Goal: Task Accomplishment & Management: Manage account settings

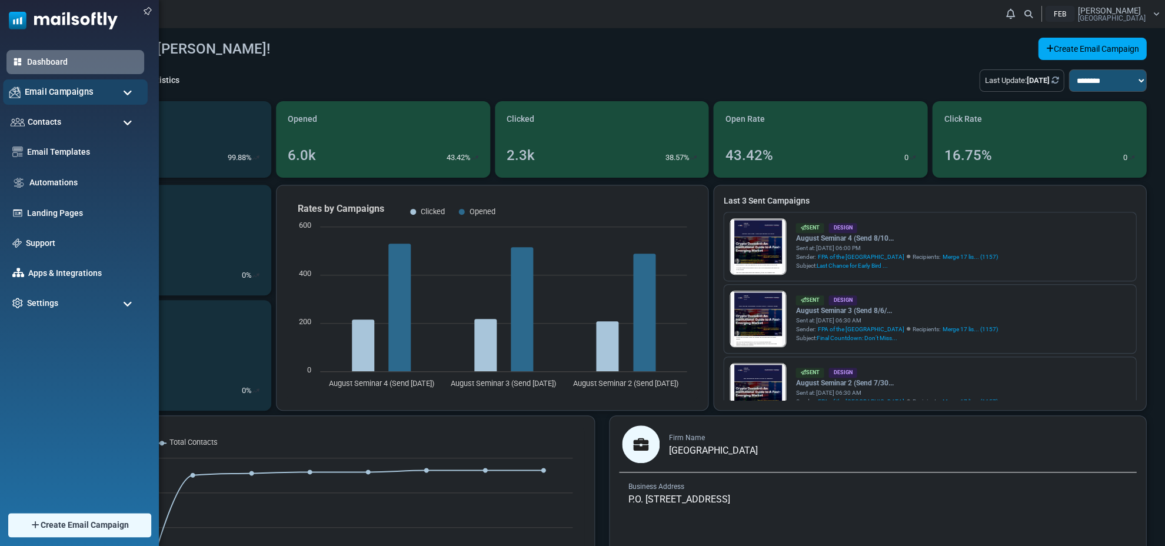
click at [71, 94] on span "Email Campaigns" at bounding box center [59, 91] width 69 height 13
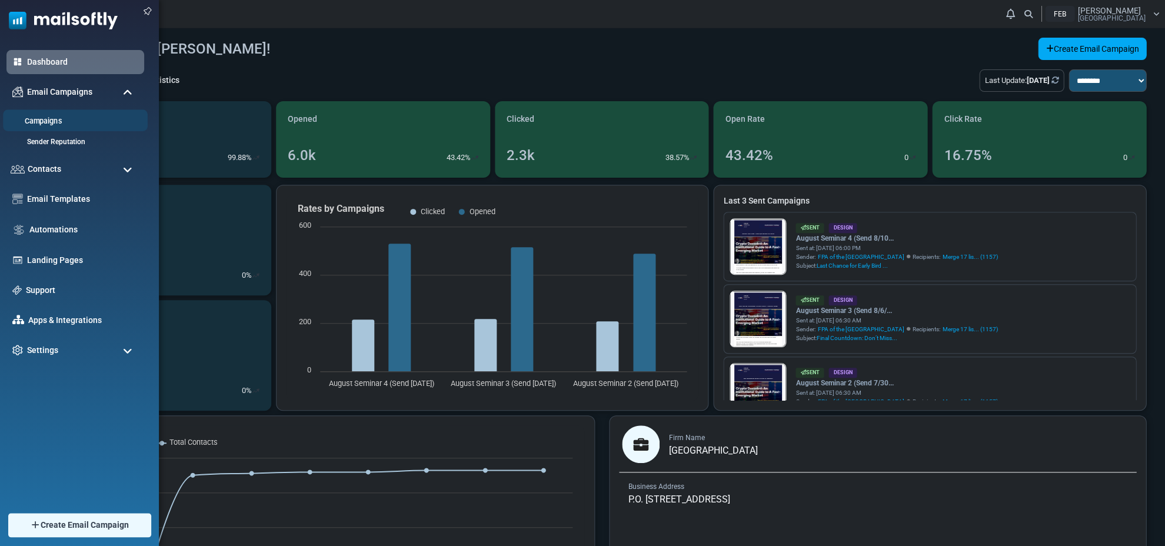
click at [49, 118] on link "Campaigns" at bounding box center [73, 121] width 141 height 11
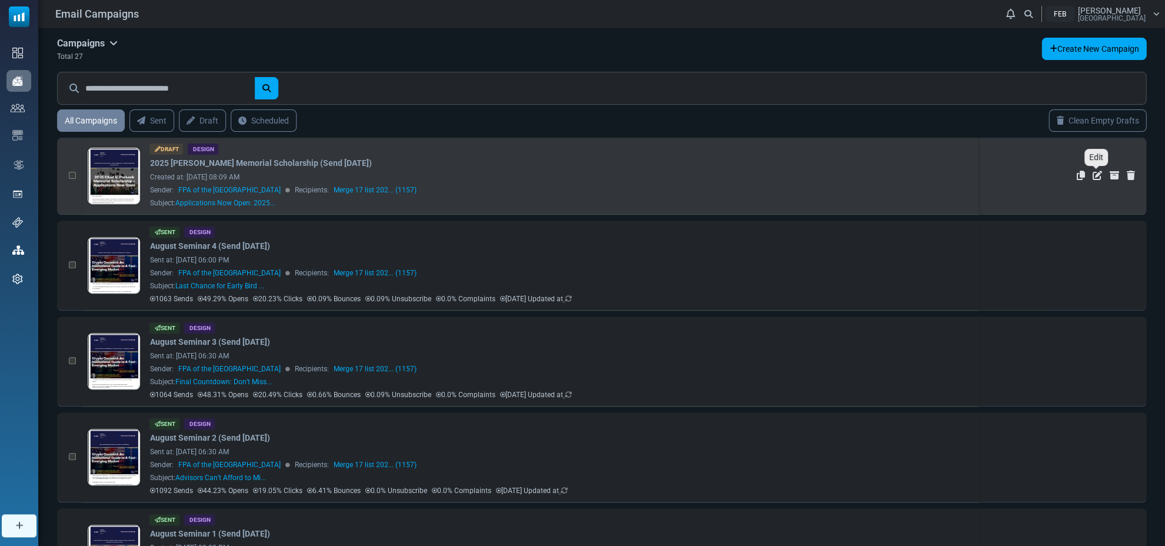
click at [1094, 175] on icon "Edit" at bounding box center [1096, 175] width 9 height 9
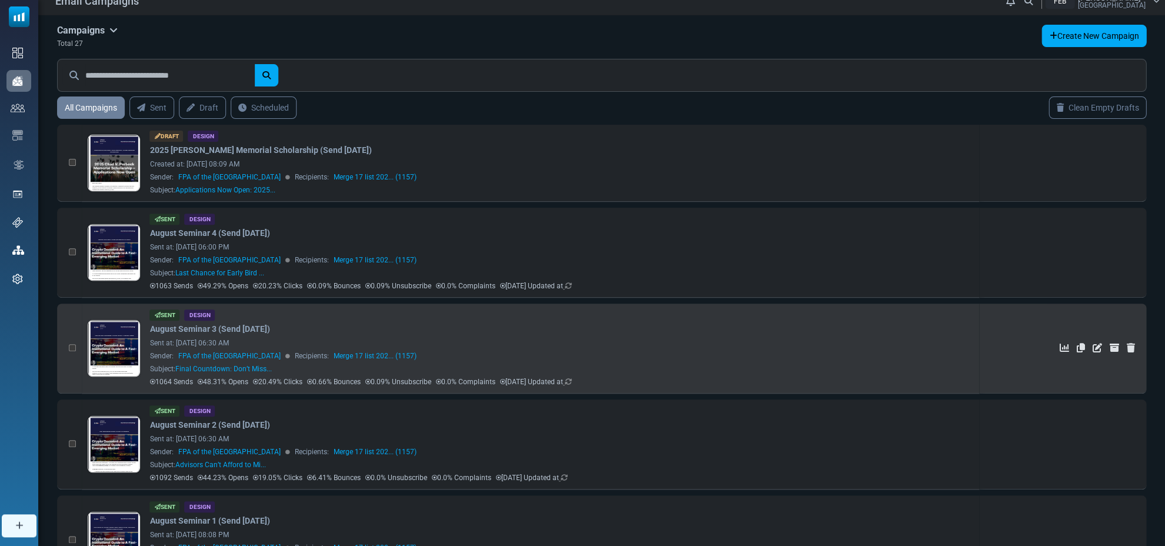
scroll to position [21, 0]
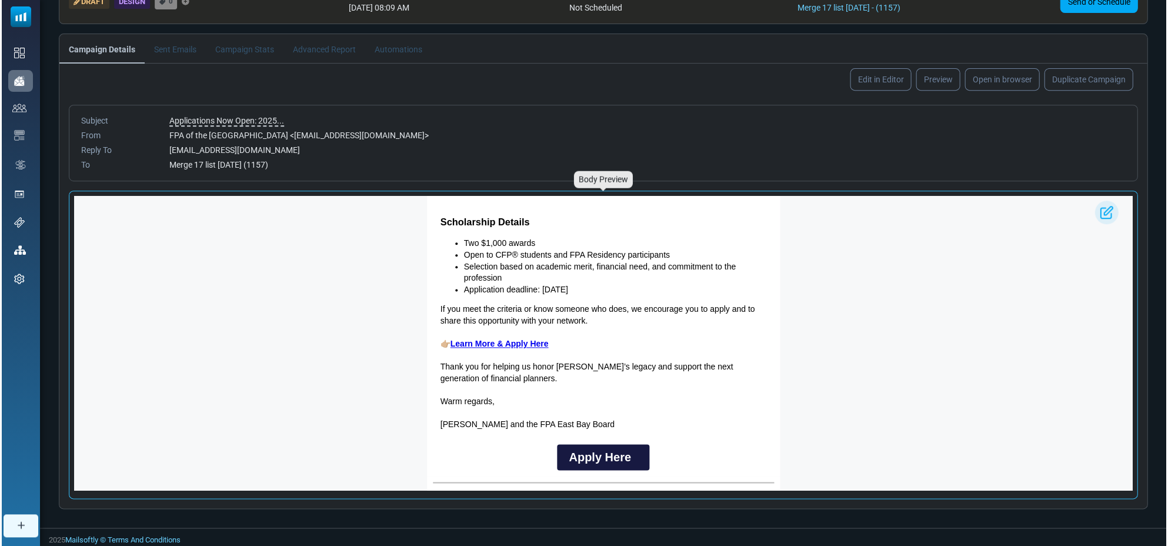
scroll to position [477, 0]
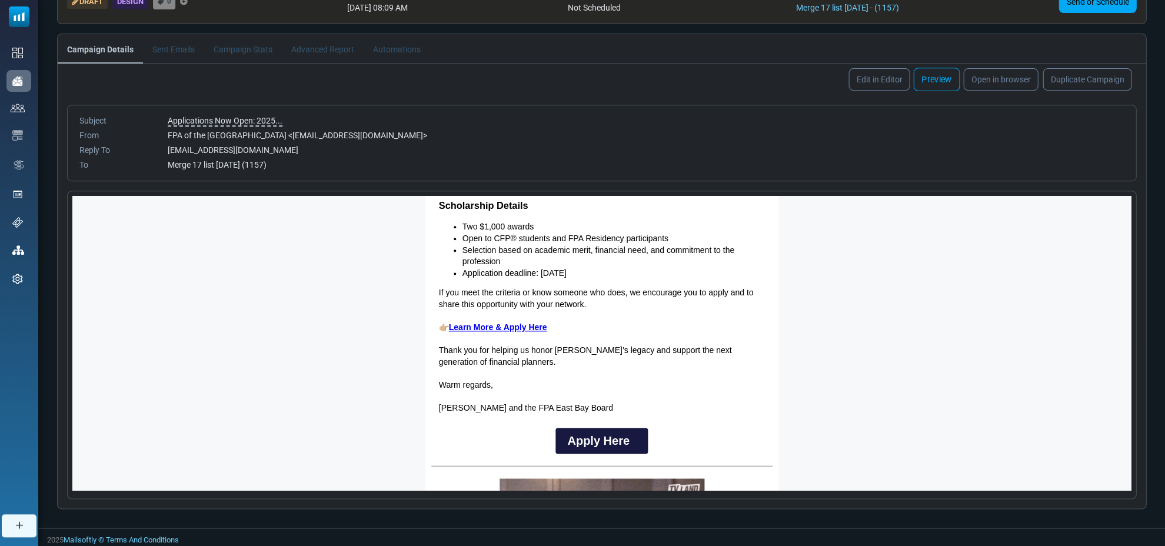
click at [939, 73] on link "Preview" at bounding box center [936, 80] width 46 height 24
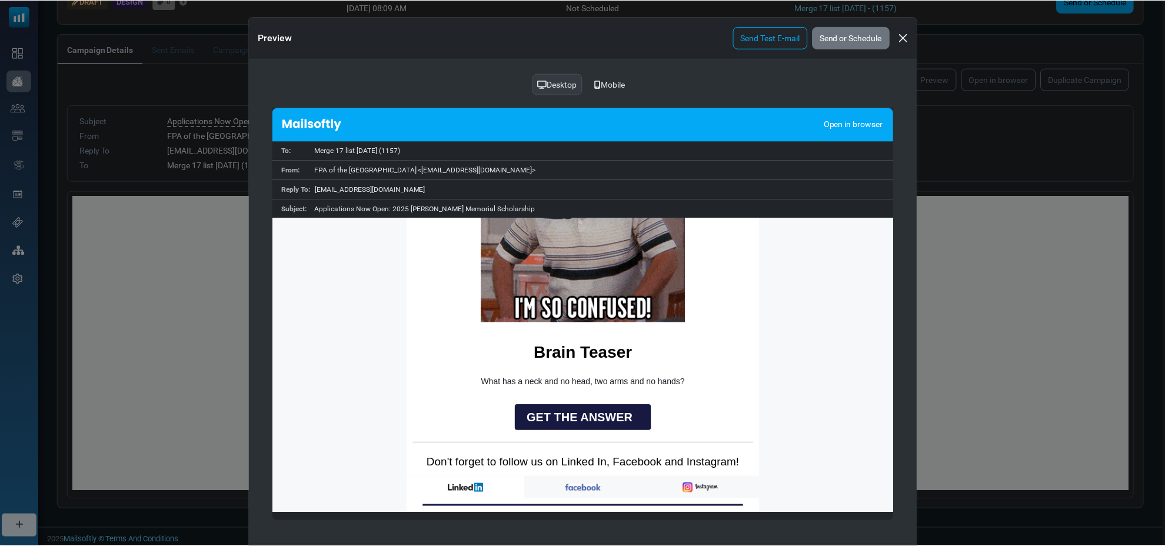
scroll to position [860, 0]
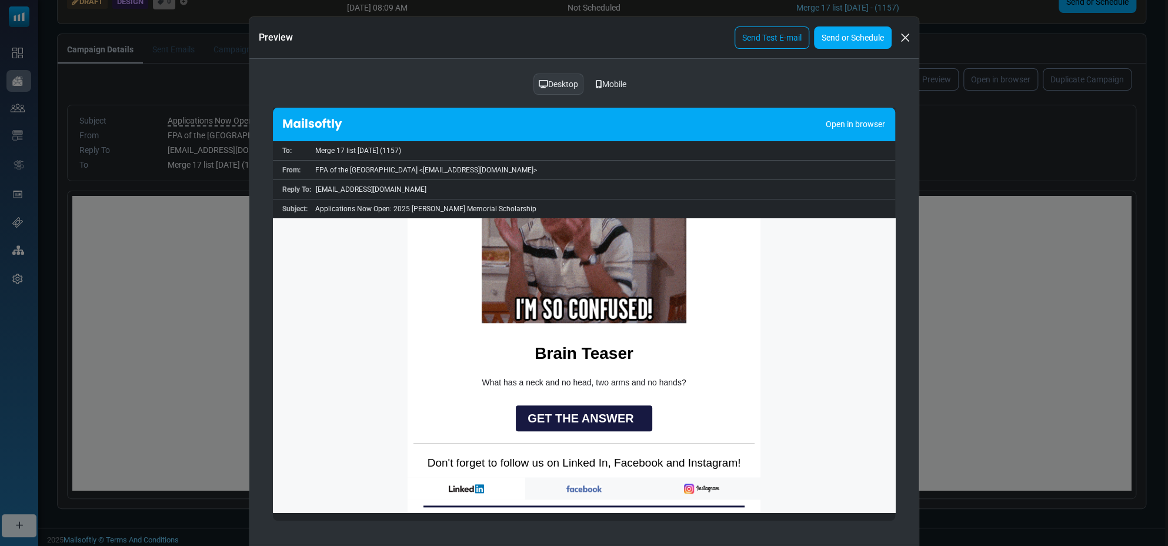
click at [842, 32] on link "Send or Schedule" at bounding box center [853, 37] width 78 height 22
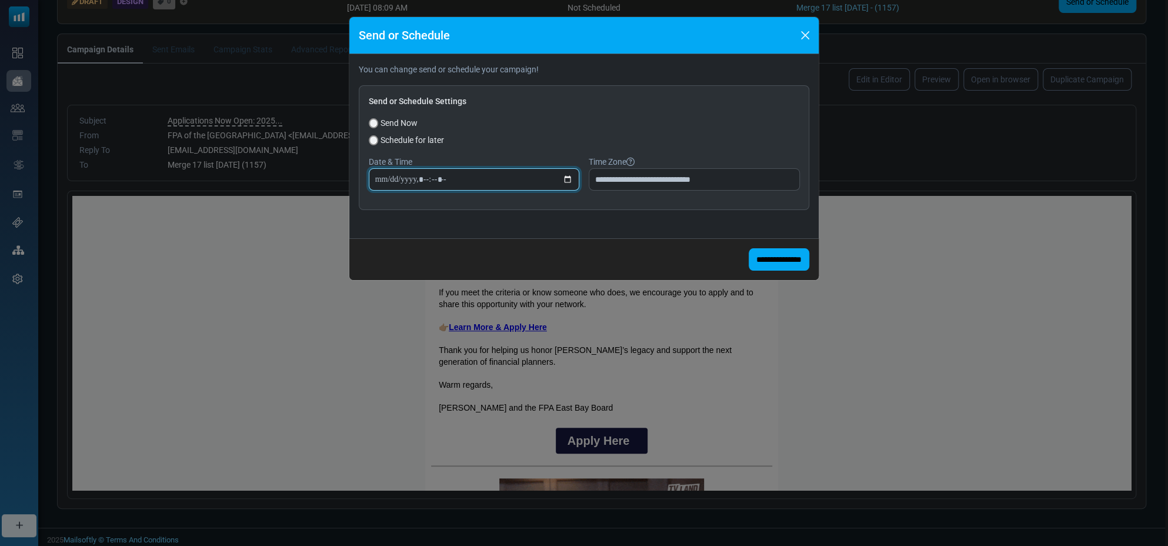
click at [424, 178] on input "datetime-local" at bounding box center [474, 179] width 211 height 22
click at [392, 177] on input "datetime-local" at bounding box center [474, 179] width 211 height 22
click at [424, 178] on input "datetime-local" at bounding box center [474, 179] width 211 height 22
click at [554, 118] on div "Send Now" at bounding box center [584, 123] width 431 height 12
click at [392, 177] on input "datetime-local" at bounding box center [474, 179] width 211 height 22
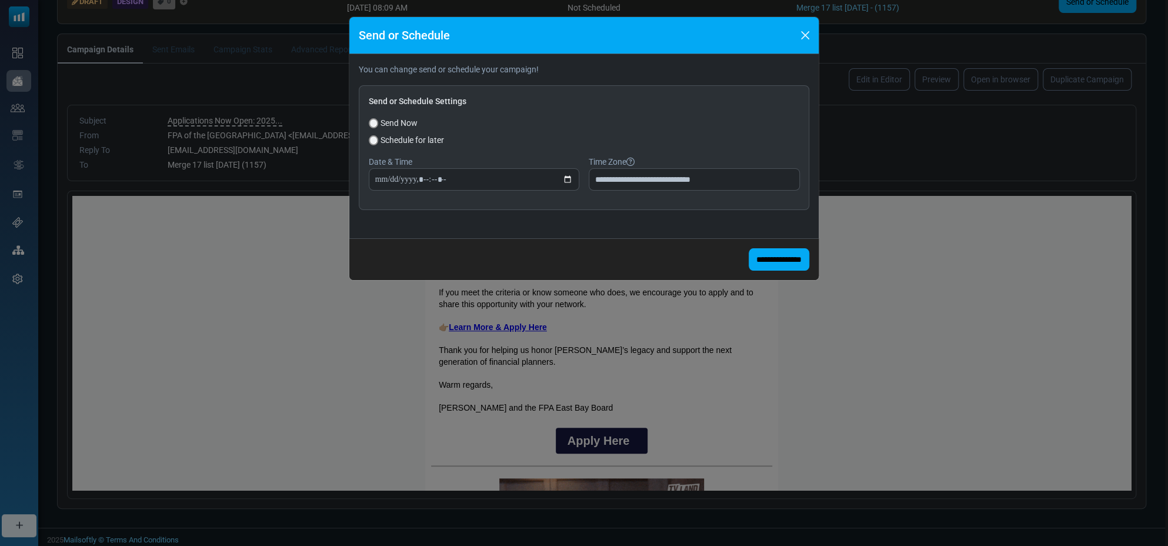
click at [602, 85] on div "**********" at bounding box center [584, 147] width 451 height 125
click at [805, 36] on button "Close" at bounding box center [806, 35] width 18 height 18
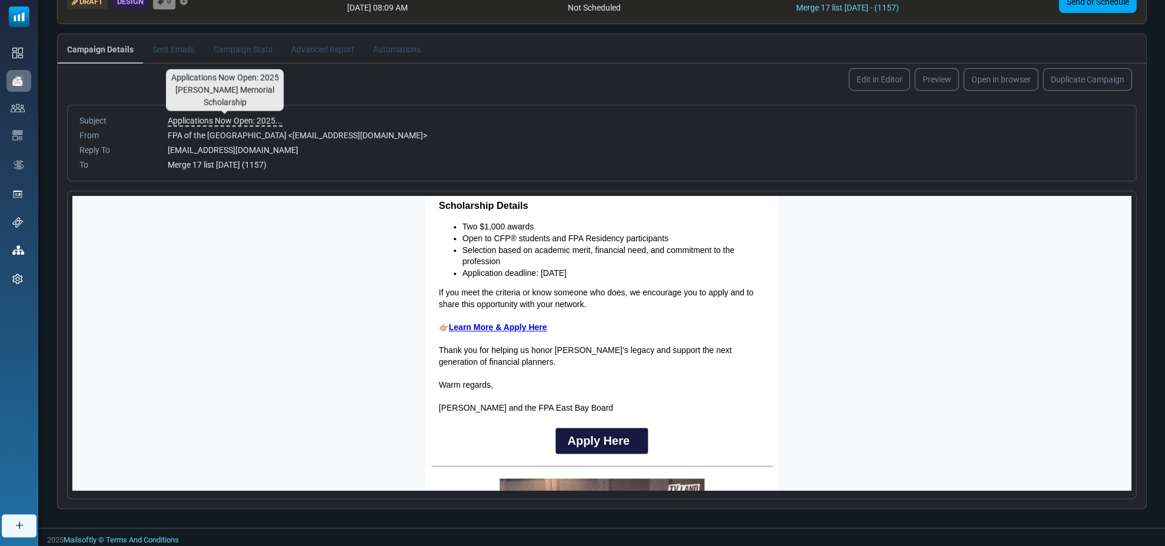
click at [222, 116] on span "Applications Now Open: 2025..." at bounding box center [225, 121] width 115 height 11
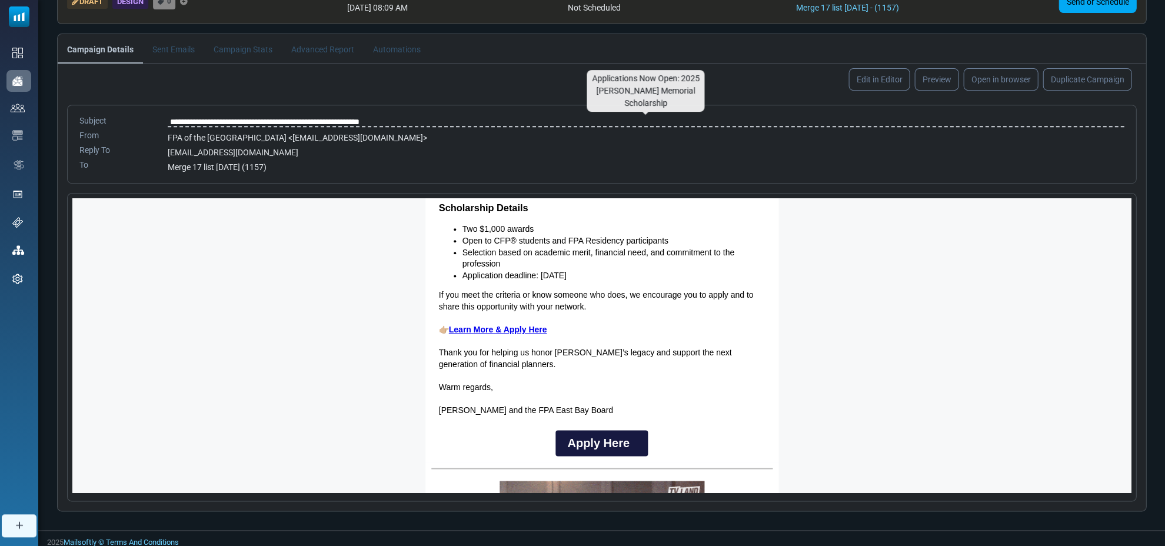
click at [282, 119] on input "**********" at bounding box center [646, 122] width 956 height 15
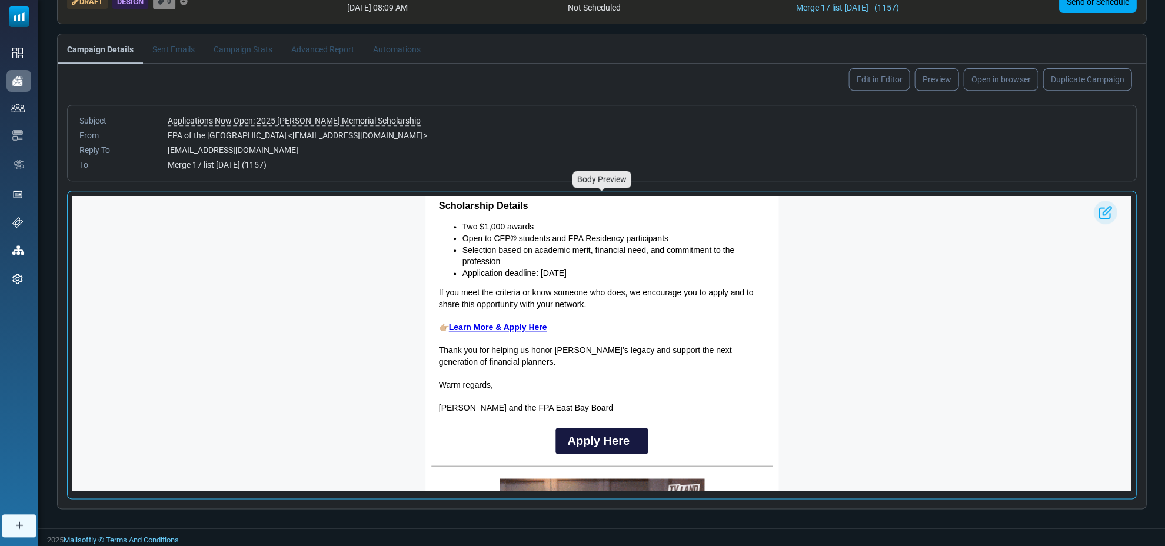
click at [541, 237] on p "Open to CFP® students and FPA Residency participants" at bounding box center [613, 239] width 302 height 12
click at [1104, 211] on img at bounding box center [1105, 213] width 24 height 24
click at [885, 81] on link "Edit in Editor" at bounding box center [879, 80] width 64 height 24
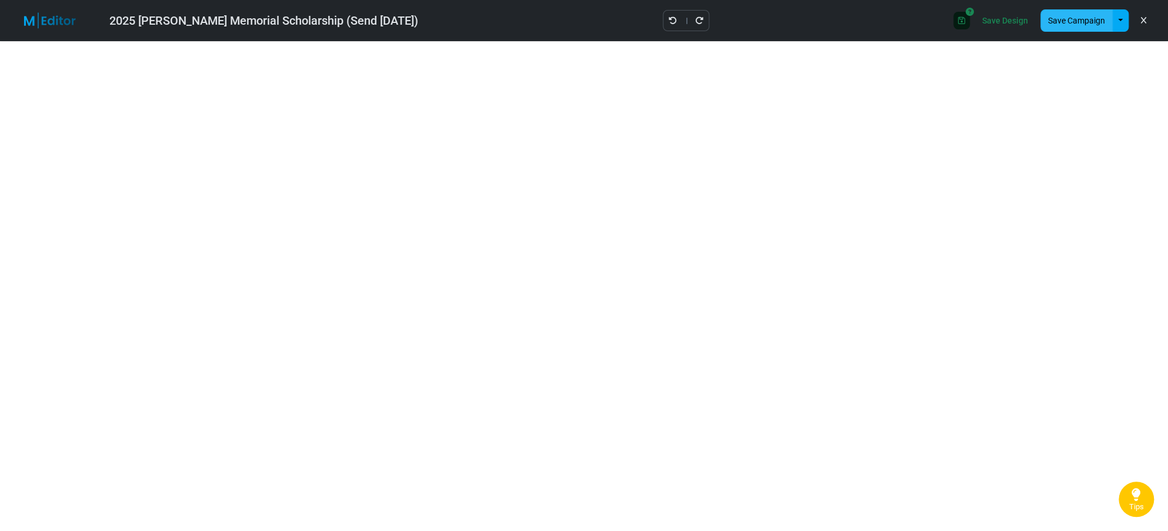
click at [1076, 21] on button "Save Campaign" at bounding box center [1077, 20] width 72 height 22
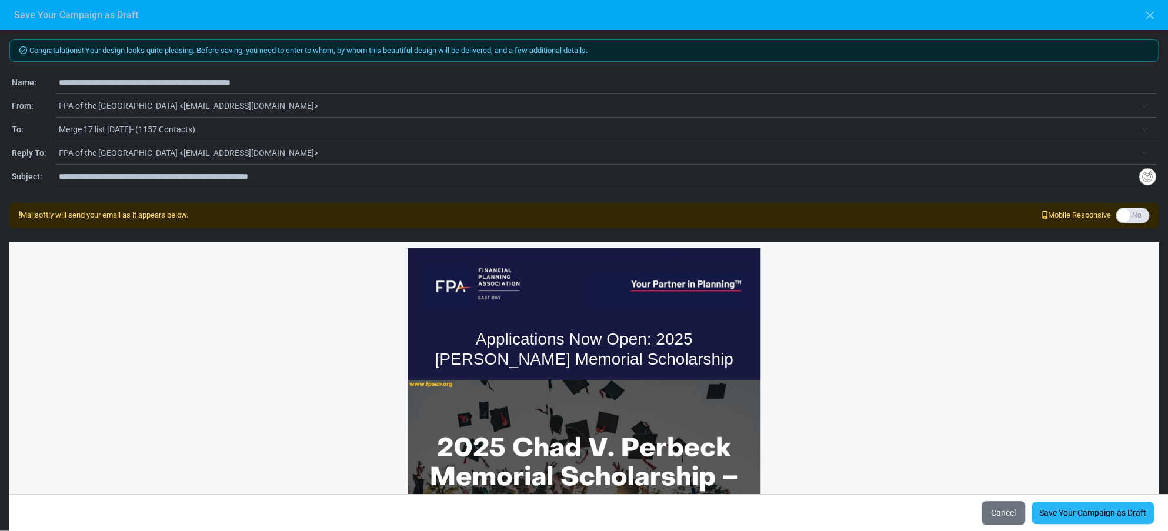
click at [1090, 510] on link "Save Your Campaign as Draft" at bounding box center [1093, 513] width 122 height 22
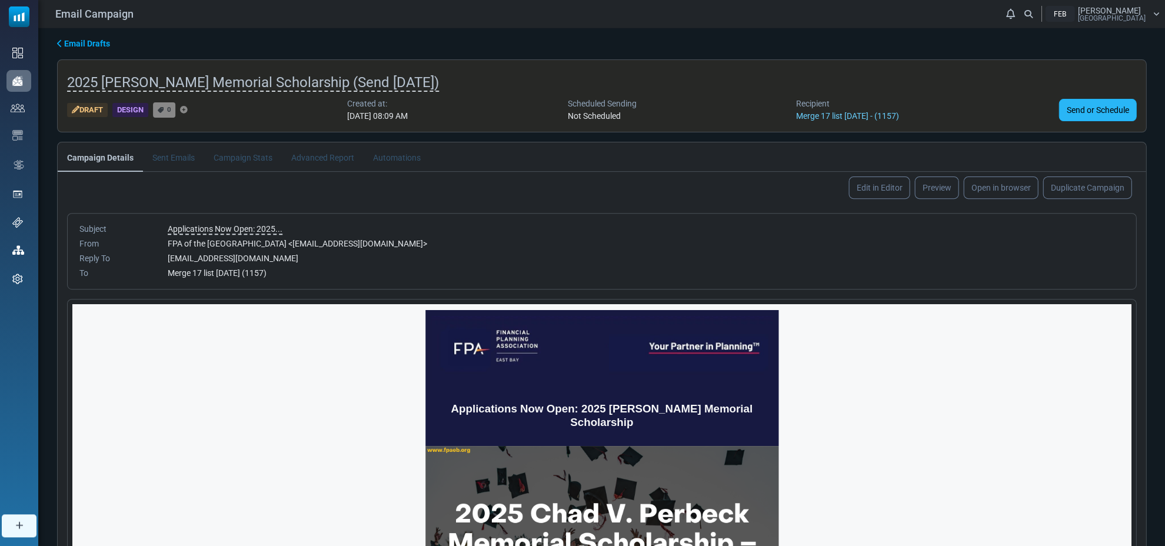
click at [1099, 104] on link "Send or Schedule" at bounding box center [1097, 110] width 78 height 22
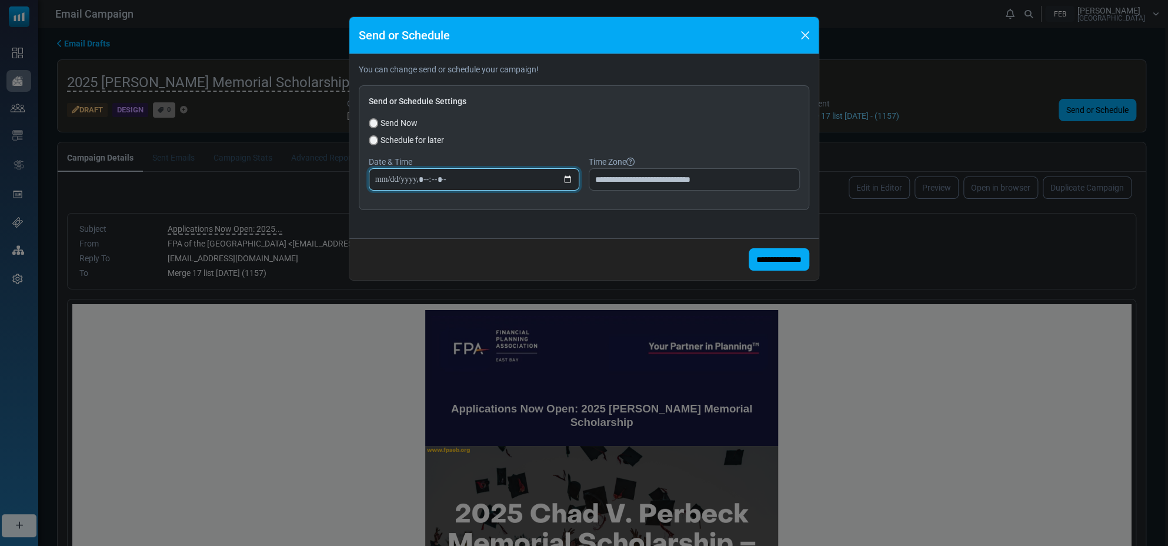
click at [391, 176] on input "datetime-local" at bounding box center [474, 179] width 211 height 22
click at [805, 35] on button "Close" at bounding box center [806, 35] width 18 height 18
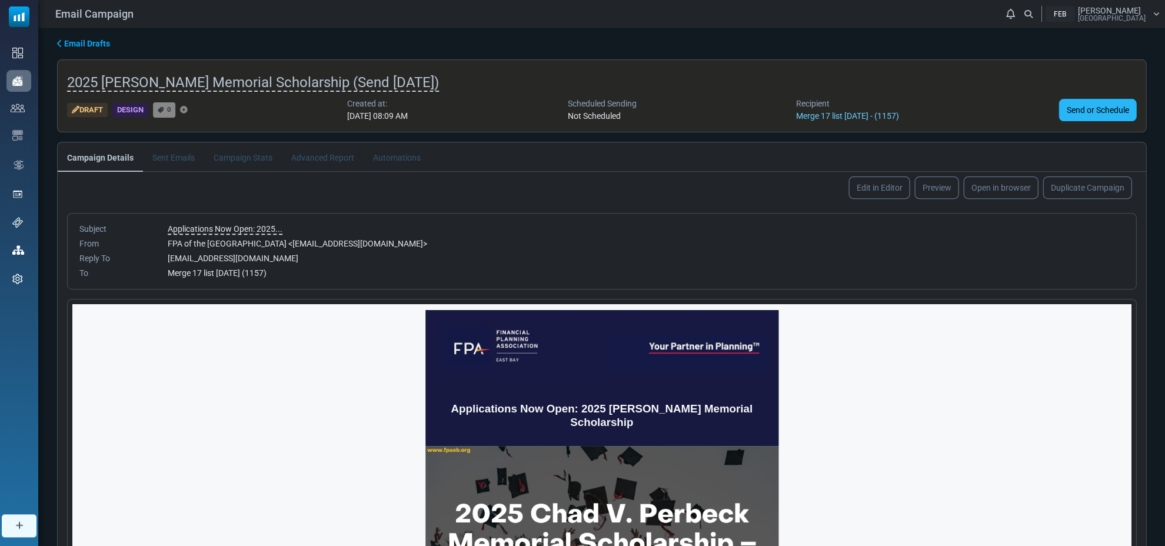
click at [1087, 109] on link "Send or Schedule" at bounding box center [1097, 110] width 78 height 22
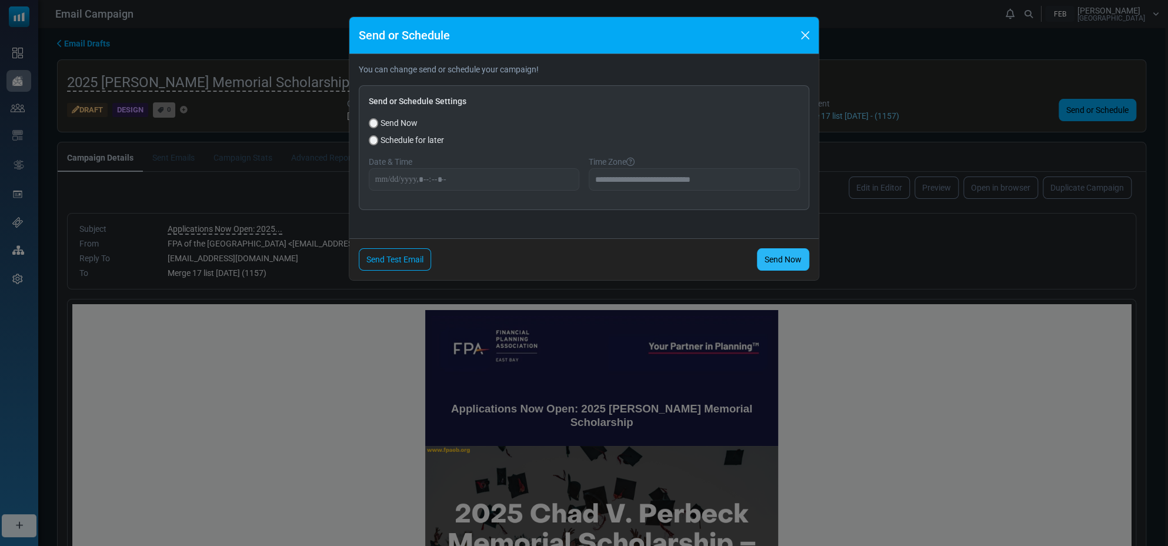
click at [793, 259] on link "Send Now" at bounding box center [783, 259] width 52 height 22
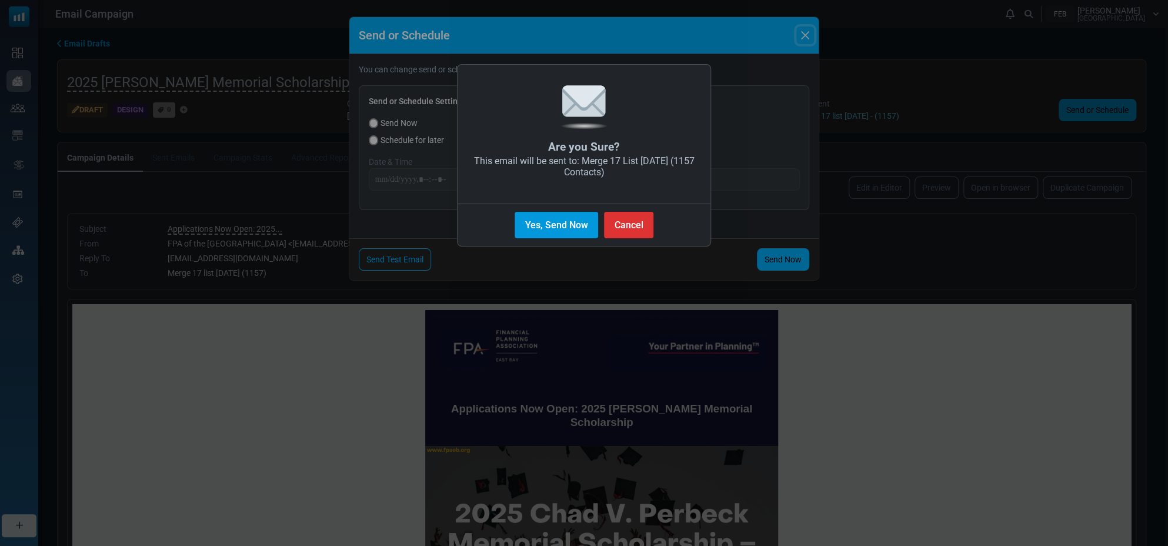
click at [576, 224] on button "Yes, Send Now" at bounding box center [557, 225] width 84 height 26
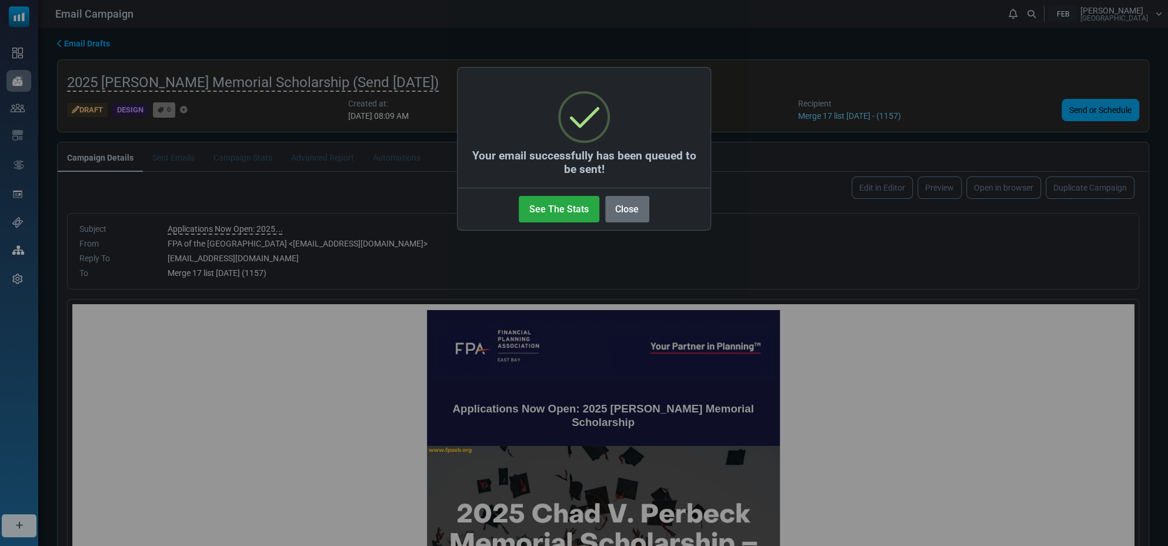
click at [624, 207] on button "Close" at bounding box center [627, 209] width 44 height 26
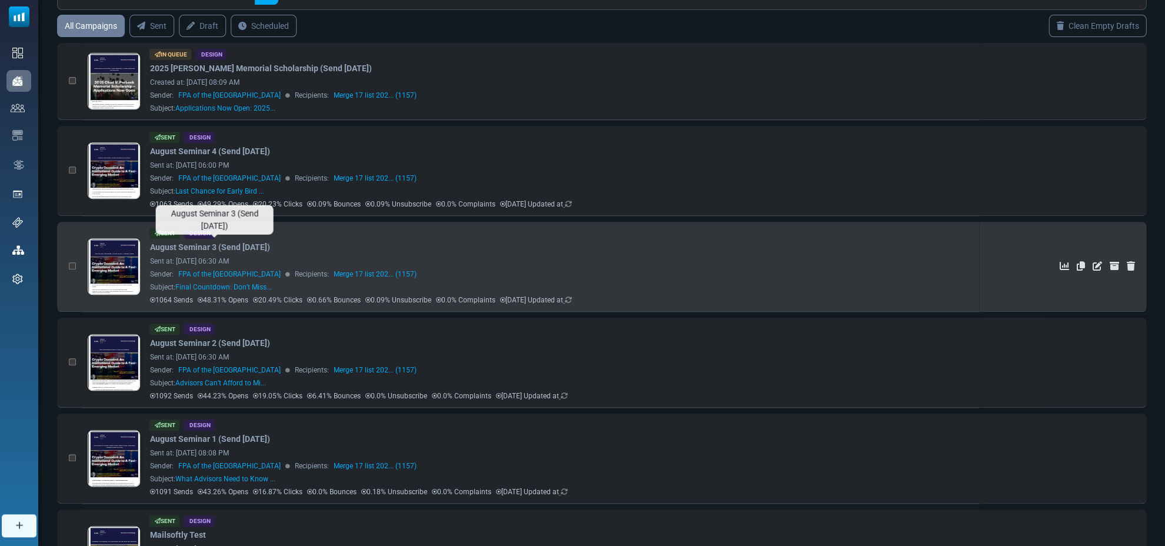
scroll to position [103, 0]
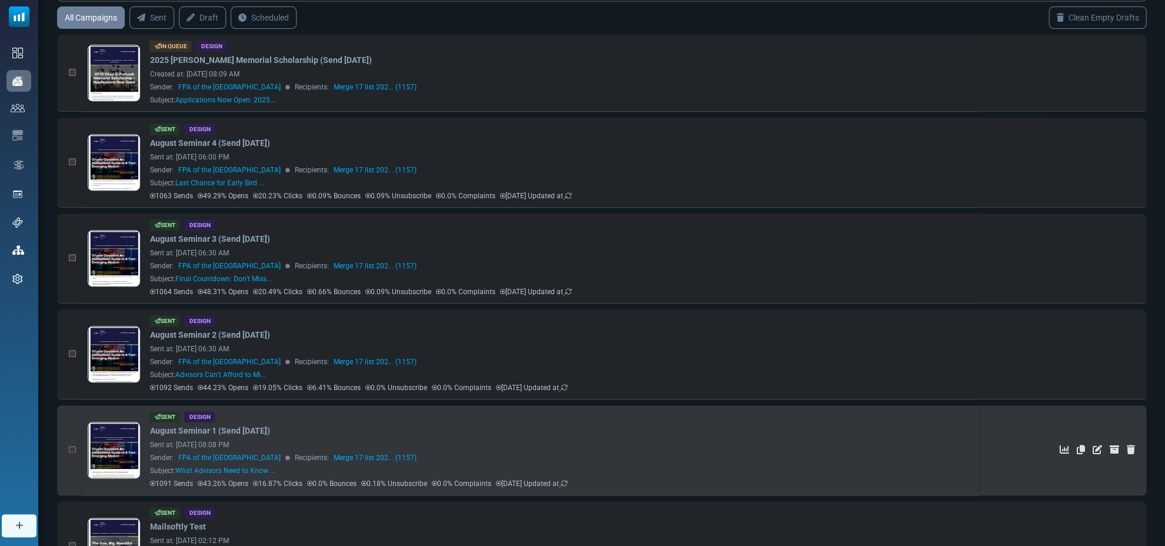
click at [764, 458] on div "Sent Design August Seminar 1 (Send 7/18/2025) Sent at: July 18, 2025 at 08:08 P…" at bounding box center [561, 450] width 824 height 78
click at [1097, 445] on icon "Edit" at bounding box center [1096, 449] width 9 height 9
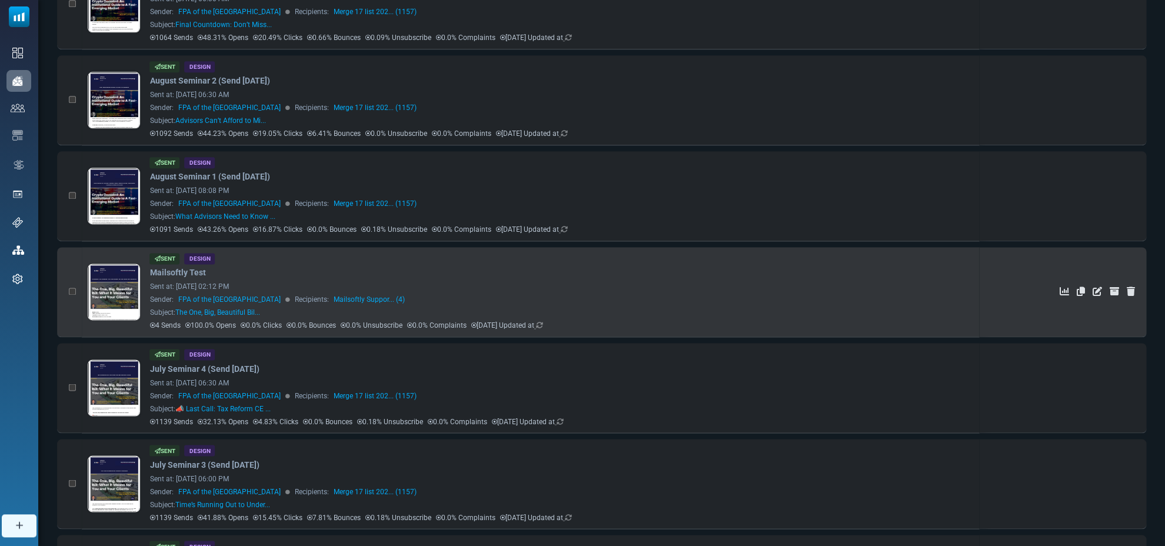
scroll to position [358, 0]
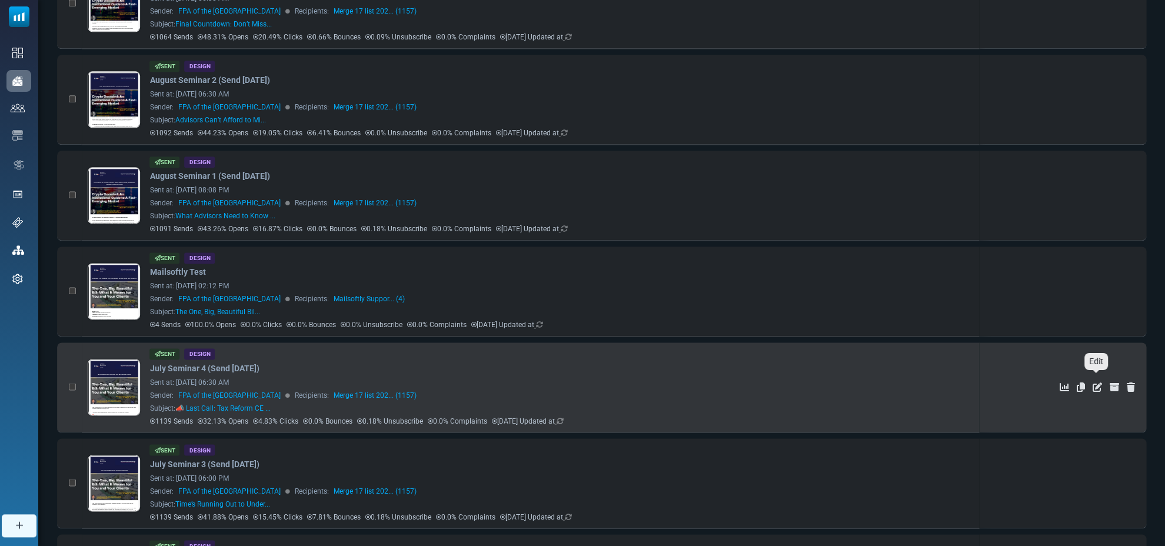
click at [1097, 382] on icon "Edit" at bounding box center [1096, 386] width 9 height 9
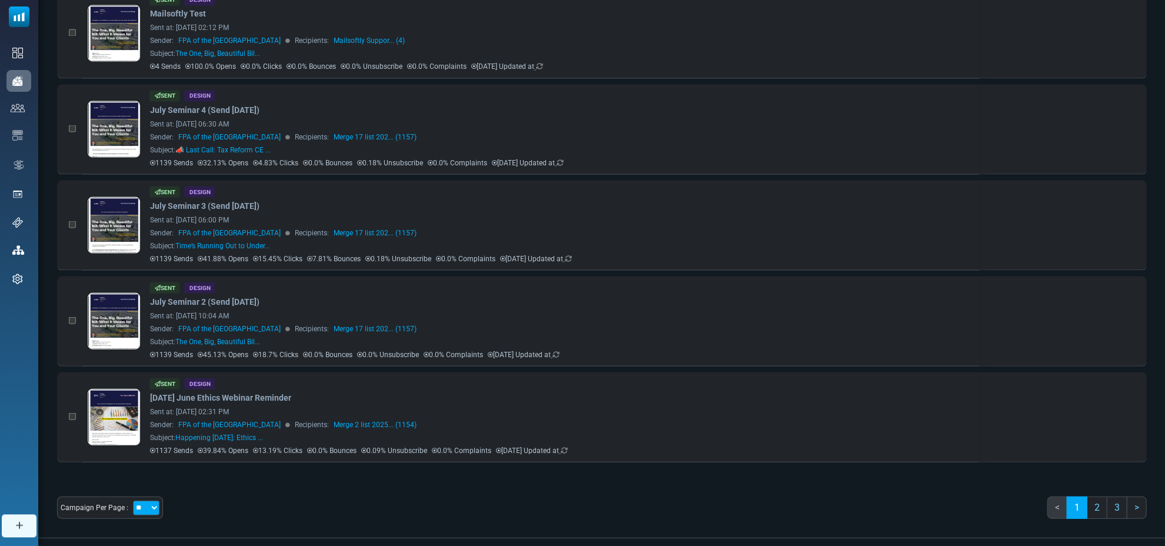
scroll to position [615, 0]
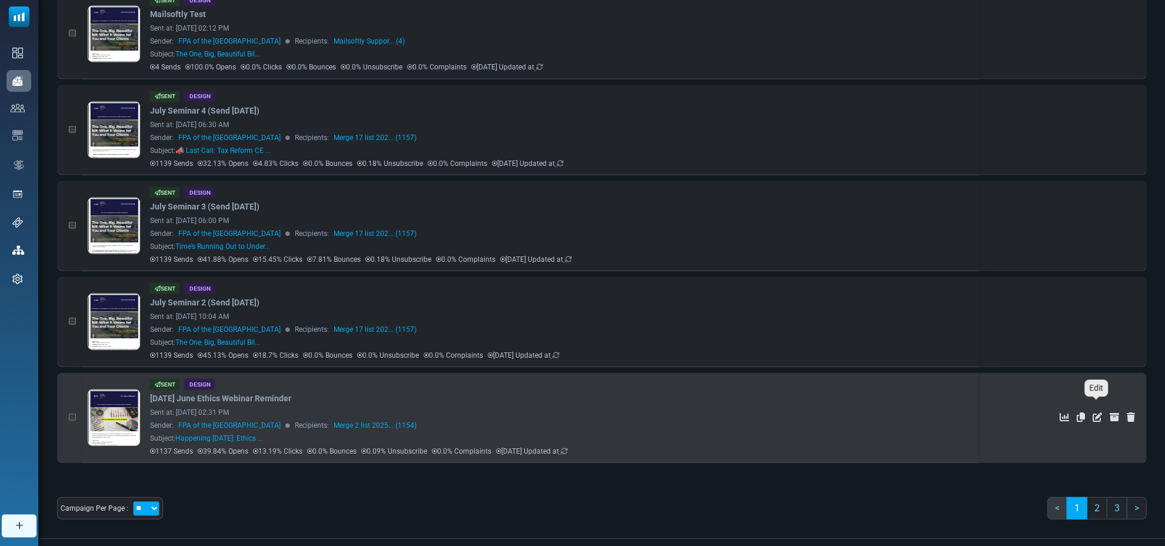
click at [1097, 412] on icon "Edit" at bounding box center [1096, 416] width 9 height 9
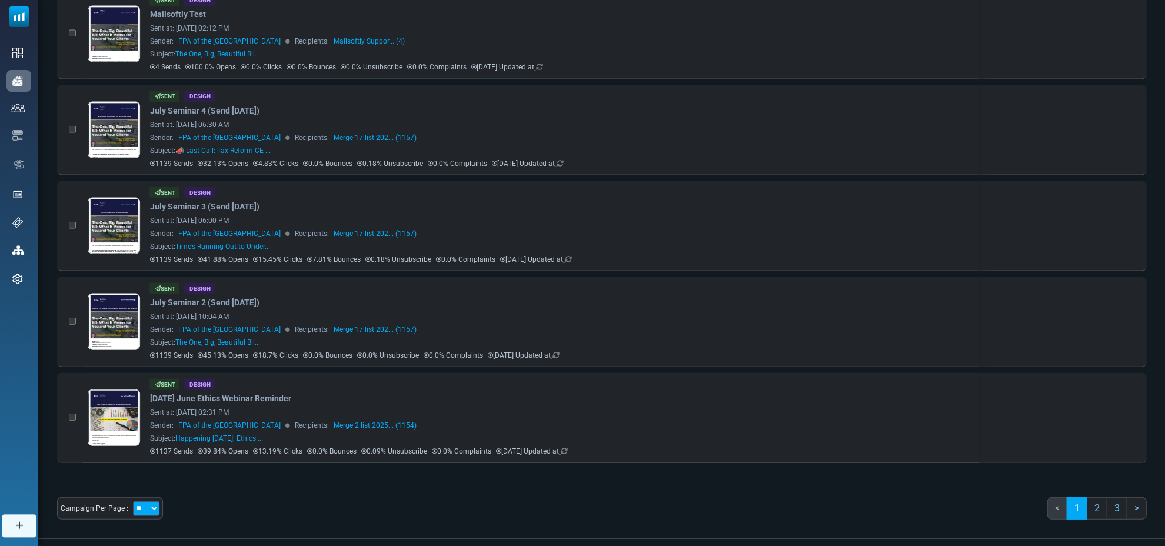
click at [135, 497] on div "Campaign Per Page : ** ** **" at bounding box center [110, 508] width 106 height 22
select select "**"
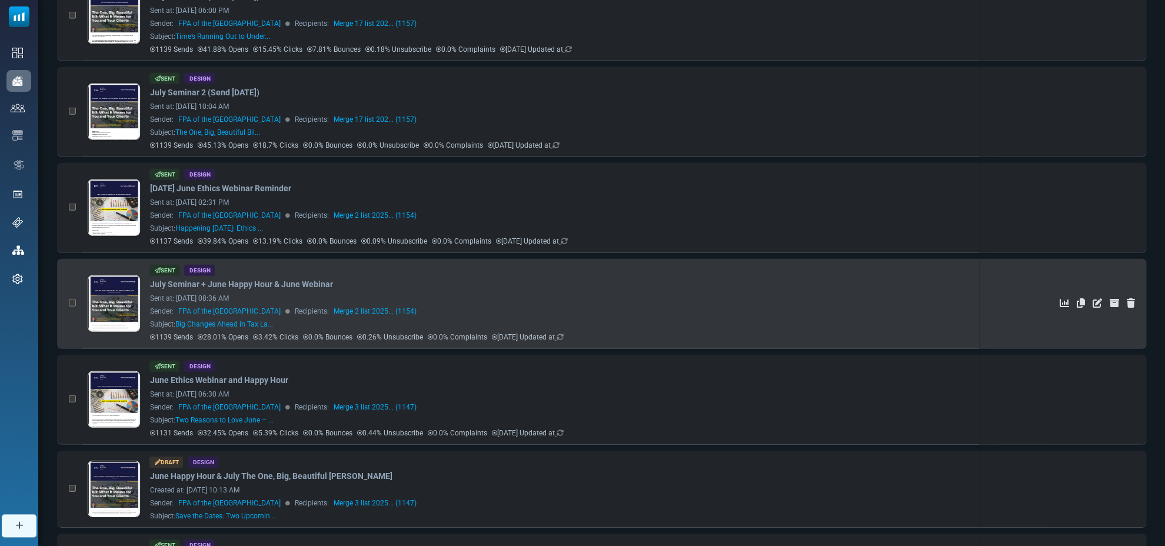
scroll to position [0, 0]
click at [1096, 298] on icon at bounding box center [1096, 302] width 9 height 9
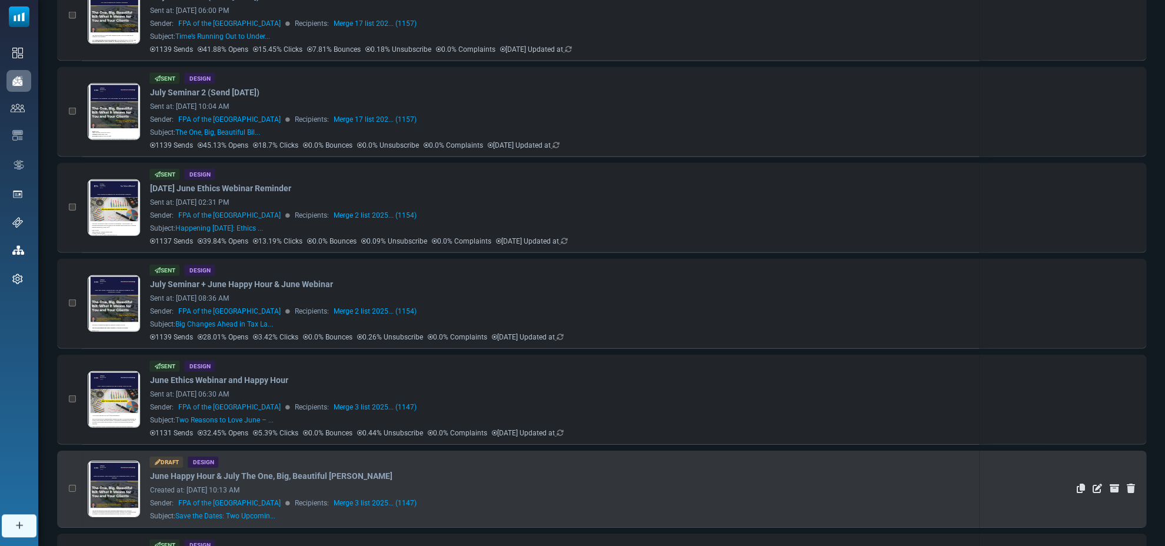
click at [1078, 484] on icon at bounding box center [1080, 488] width 8 height 9
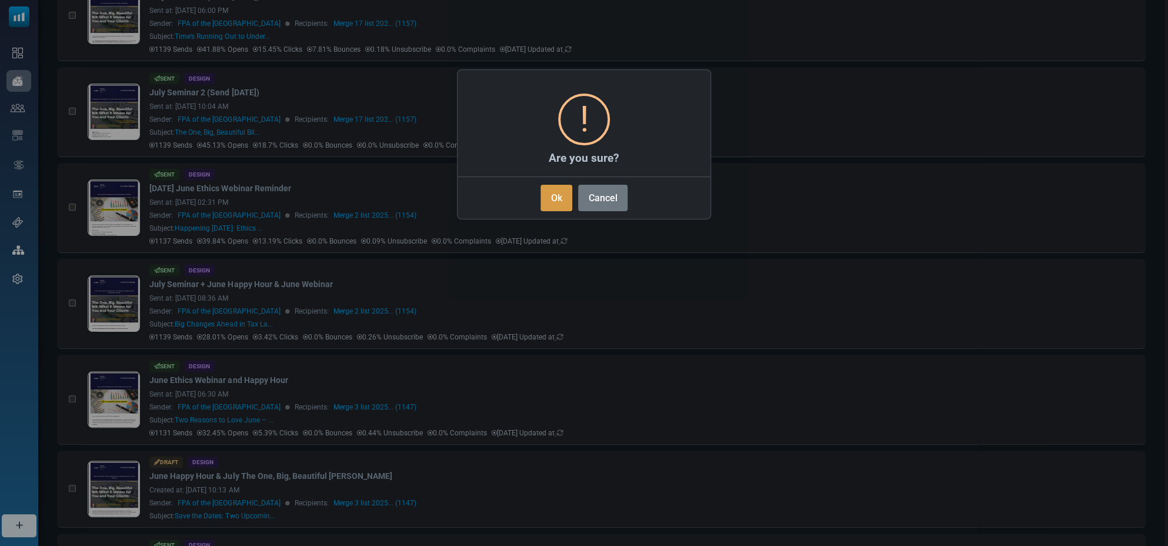
click at [552, 201] on button "Ok" at bounding box center [557, 198] width 32 height 26
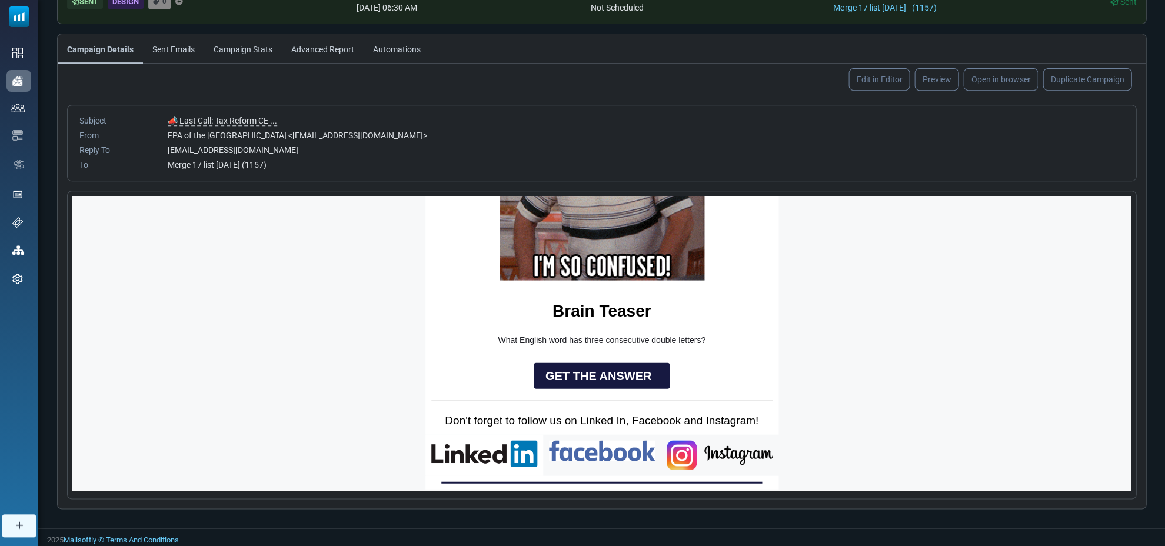
scroll to position [786, 0]
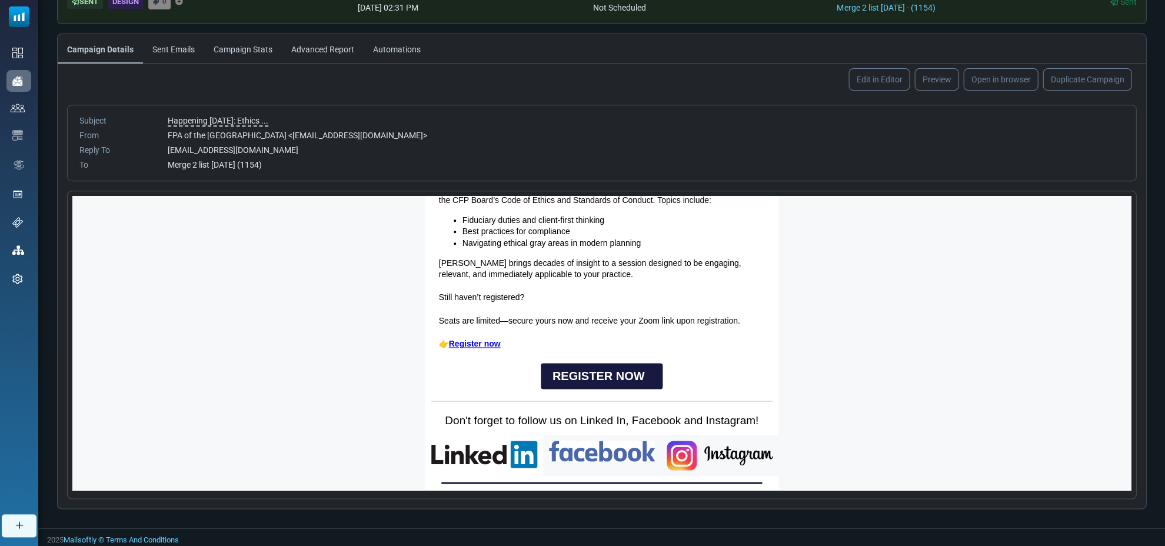
scroll to position [470, 0]
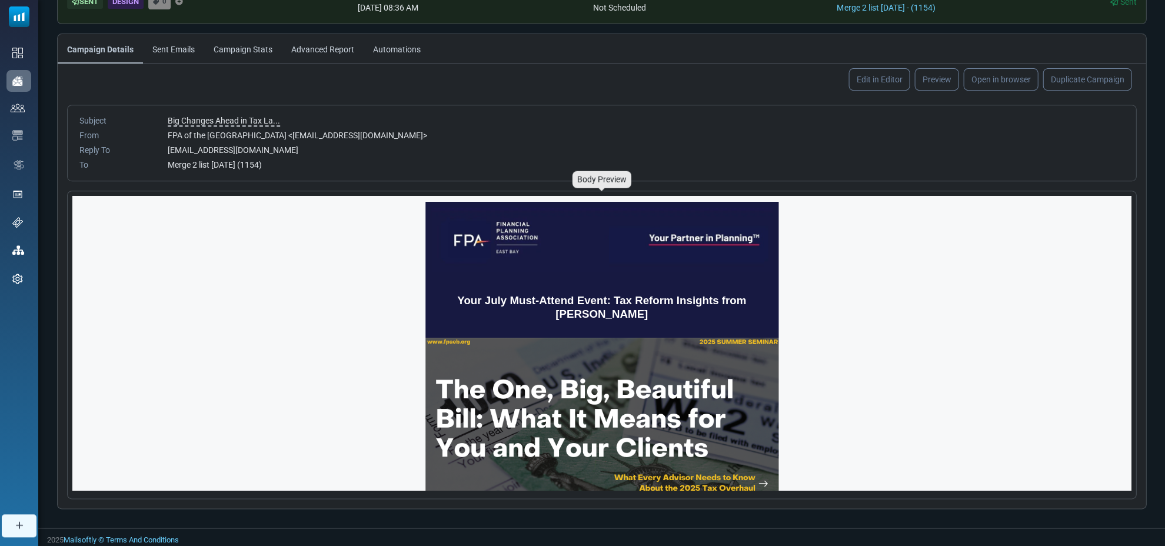
scroll to position [4, 0]
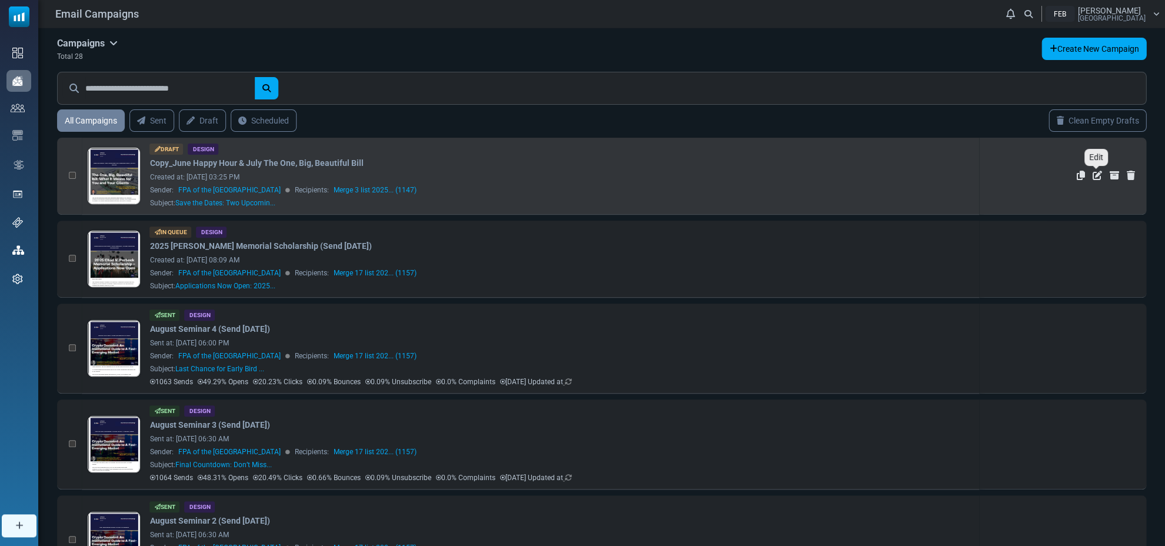
click at [1096, 175] on icon "Edit" at bounding box center [1096, 175] width 9 height 9
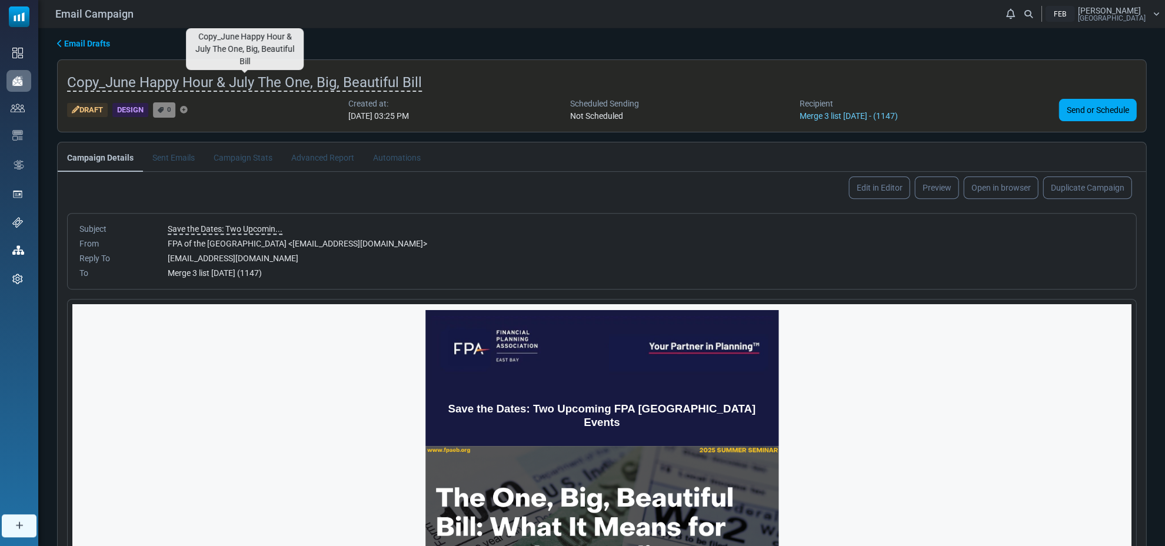
click at [170, 84] on span "Copy_June Happy Hour & July The One, Big, Beautiful Bill" at bounding box center [244, 83] width 355 height 18
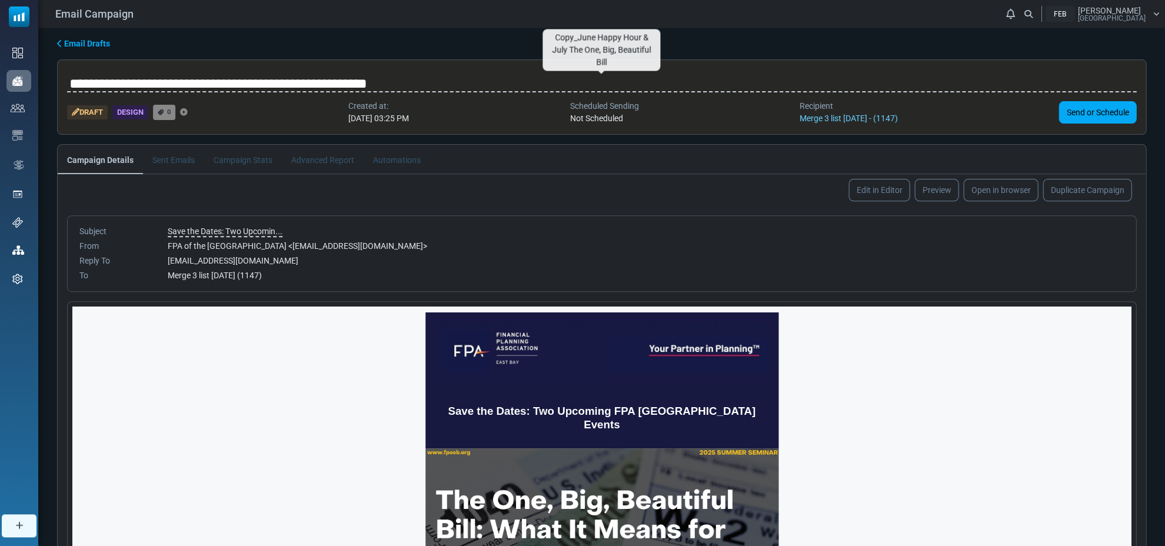
click at [131, 82] on input "**********" at bounding box center [601, 84] width 1069 height 24
type input "**********"
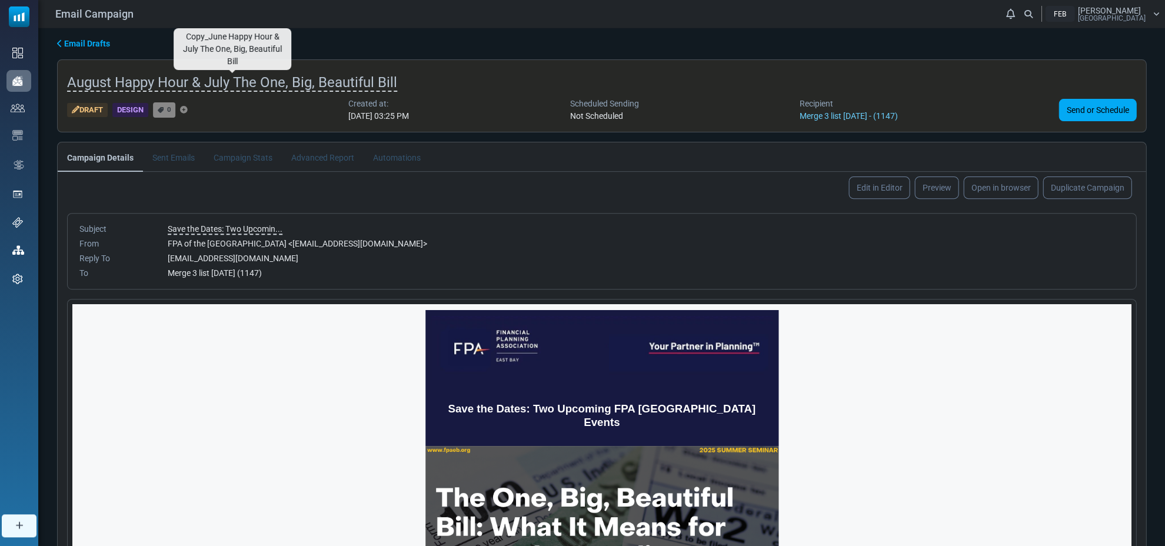
click at [225, 81] on span "August Happy Hour & July The One, Big, Beautiful Bill" at bounding box center [232, 83] width 330 height 18
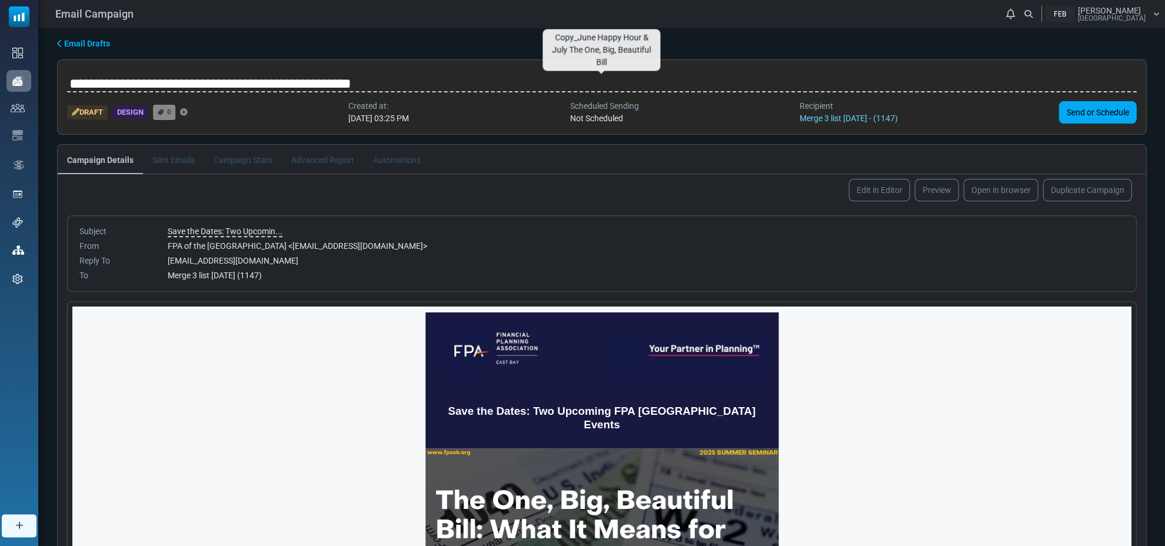
click at [211, 83] on input "**********" at bounding box center [601, 84] width 1069 height 24
drag, startPoint x: 407, startPoint y: 82, endPoint x: 455, endPoint y: 82, distance: 48.2
click at [455, 82] on input "**********" at bounding box center [601, 84] width 1069 height 24
type input "**********"
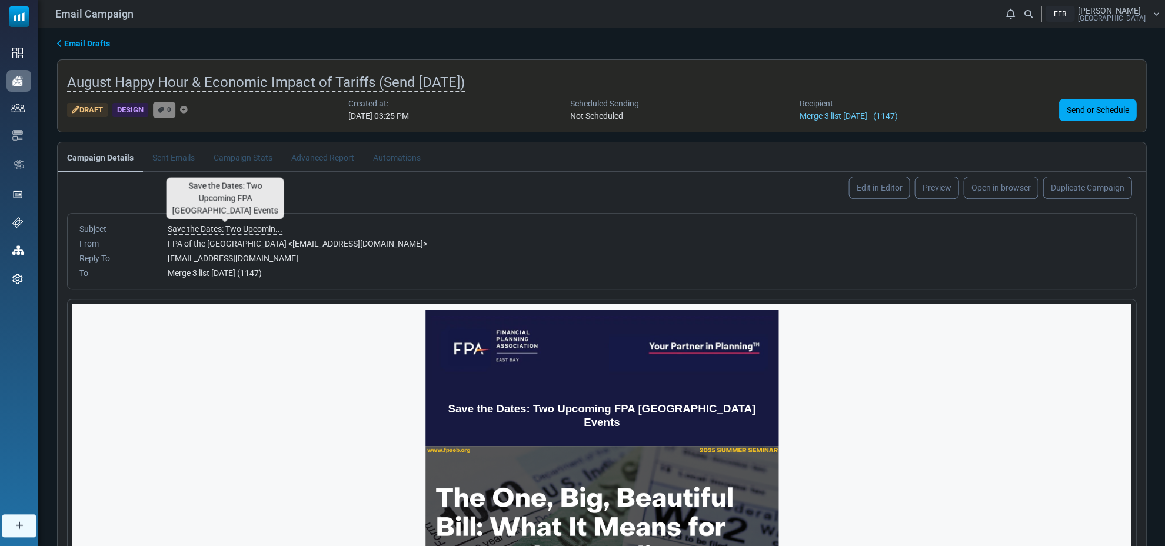
click at [220, 226] on span "Save the Dates: Two Upcomin..." at bounding box center [225, 229] width 115 height 11
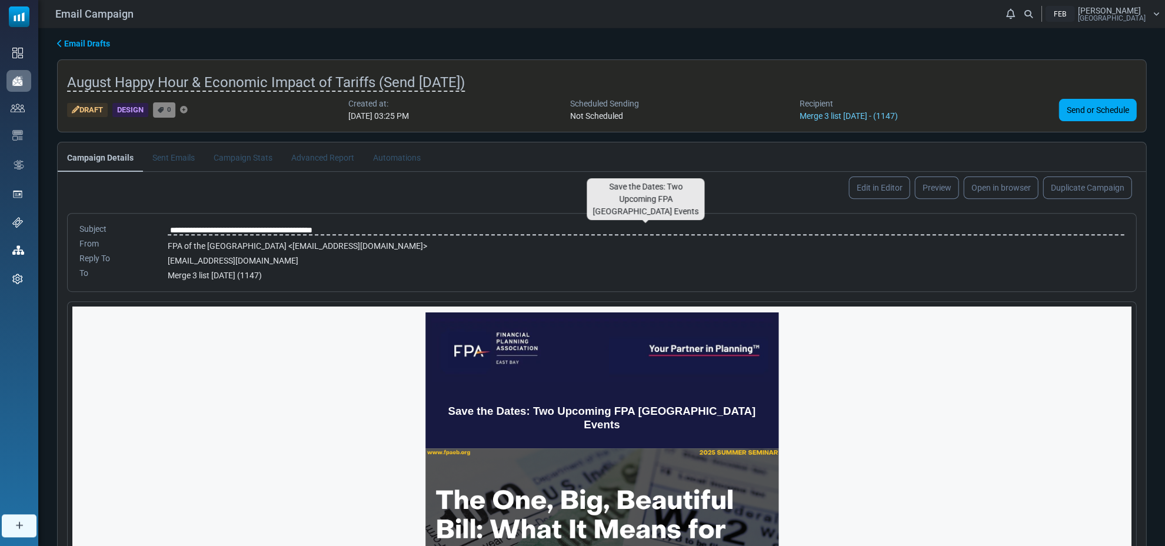
type input "**********"
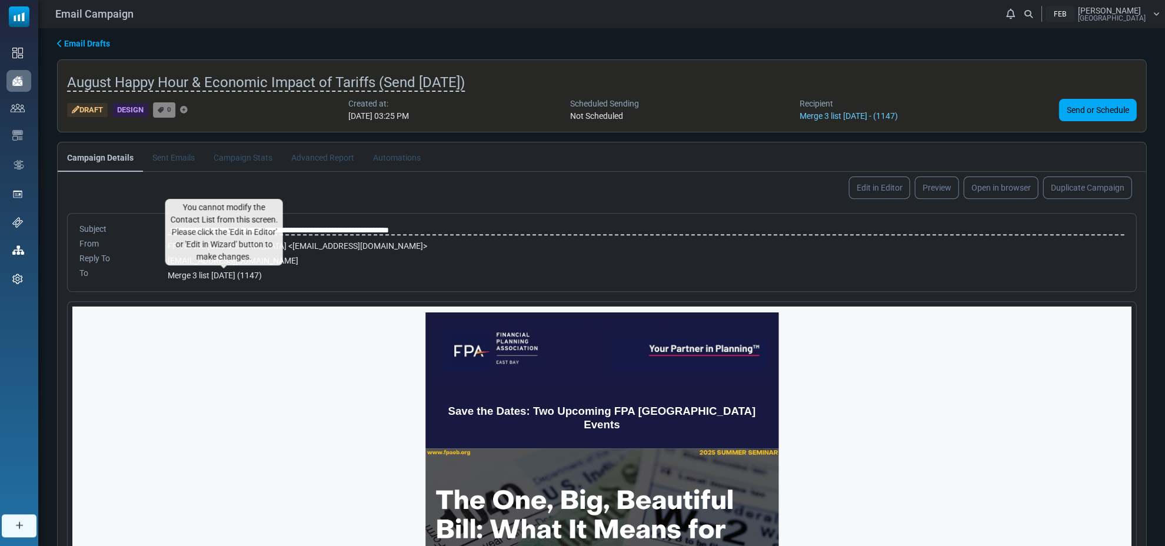
click at [271, 269] on body "Email Campaign Notifications FEB Adam Duran Fpa East Bay Profile & Preferences" at bounding box center [582, 330] width 1165 height 660
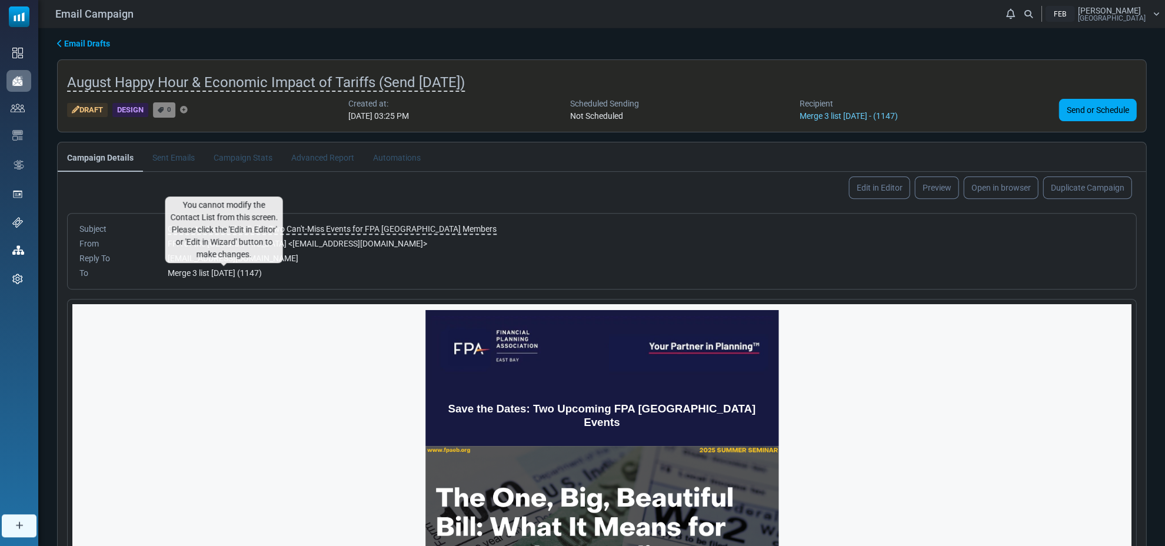
click at [262, 275] on span "Merge 3 list 2025-04-16 (1147)" at bounding box center [215, 272] width 94 height 9
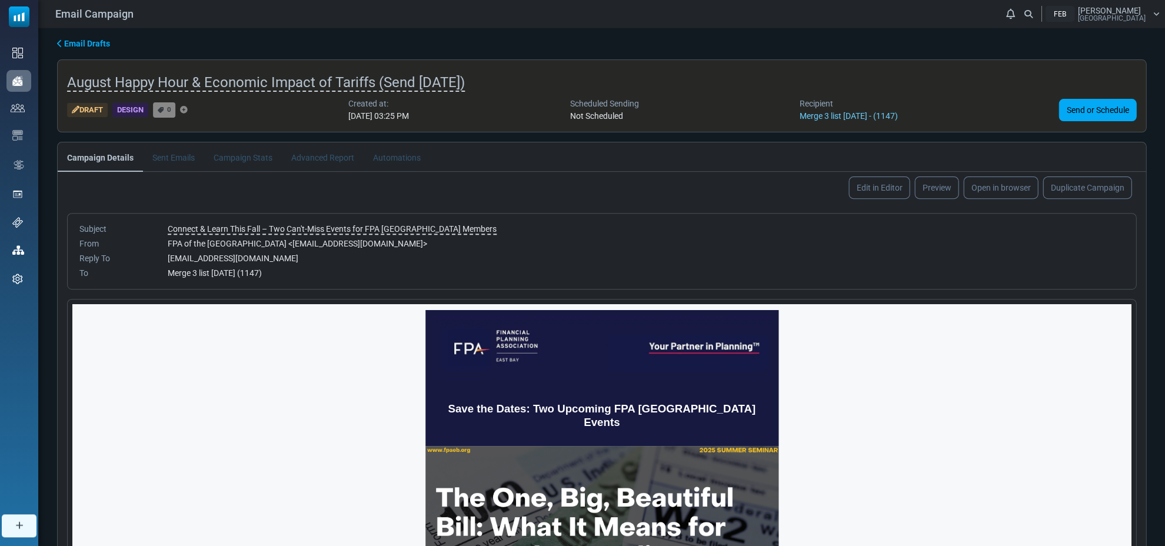
click at [214, 267] on div "Merge 3 list 2025-04-16 (1147)" at bounding box center [646, 273] width 956 height 12
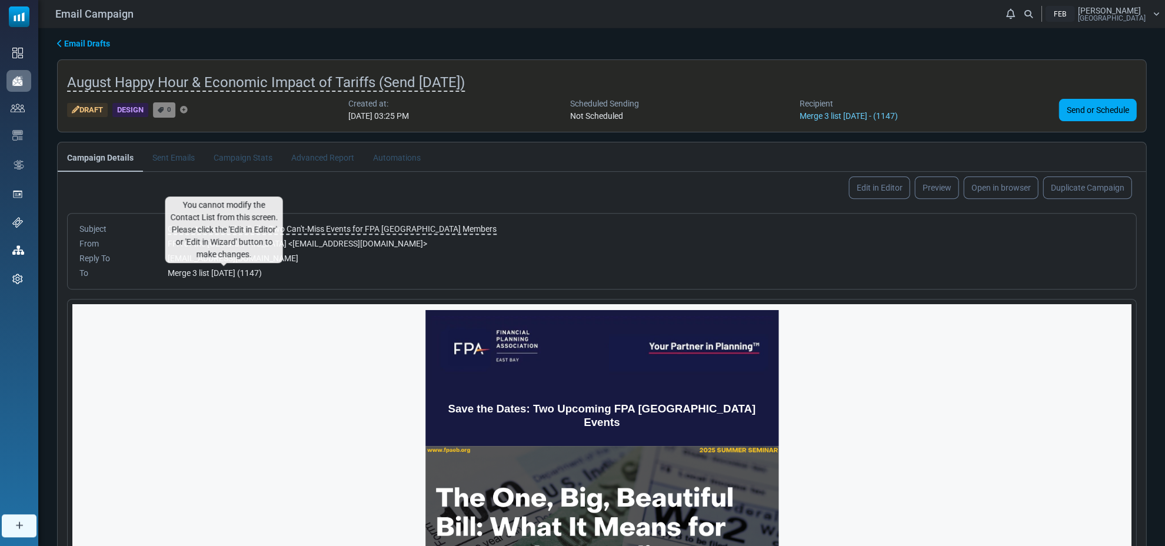
click at [202, 269] on span "Merge 3 list 2025-04-16 (1147)" at bounding box center [215, 272] width 94 height 9
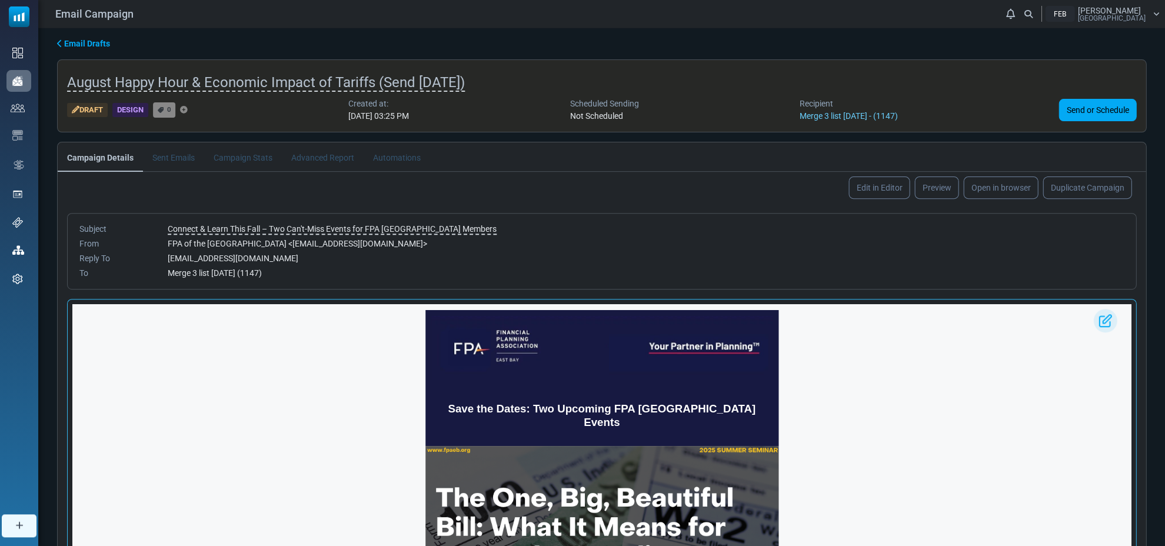
click at [1101, 320] on img at bounding box center [1105, 321] width 24 height 24
click at [878, 187] on link "Edit in Editor" at bounding box center [879, 188] width 64 height 24
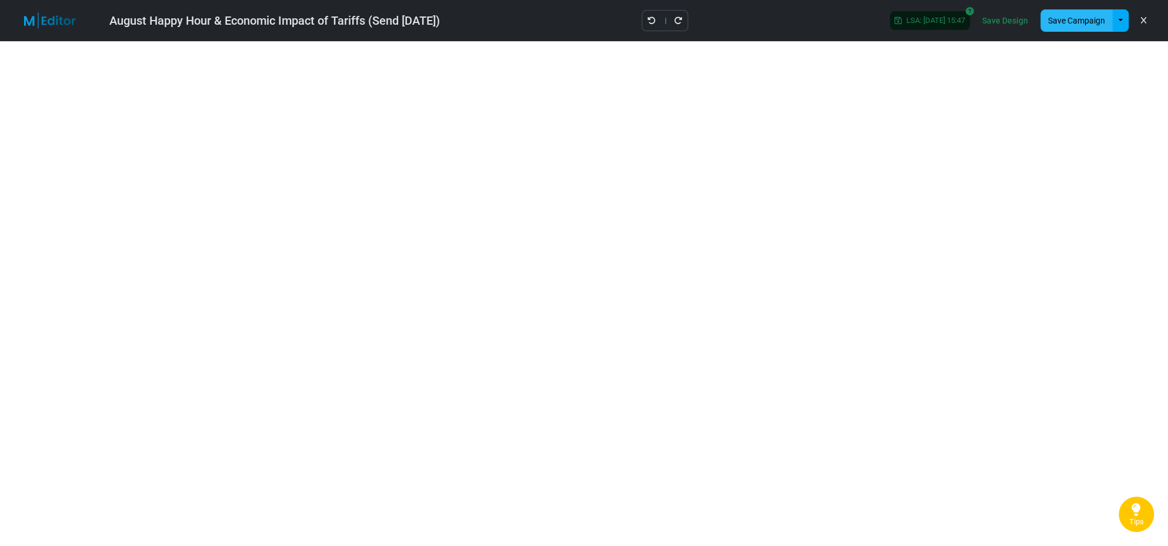
click at [1065, 18] on button "Save Campaign" at bounding box center [1077, 20] width 72 height 22
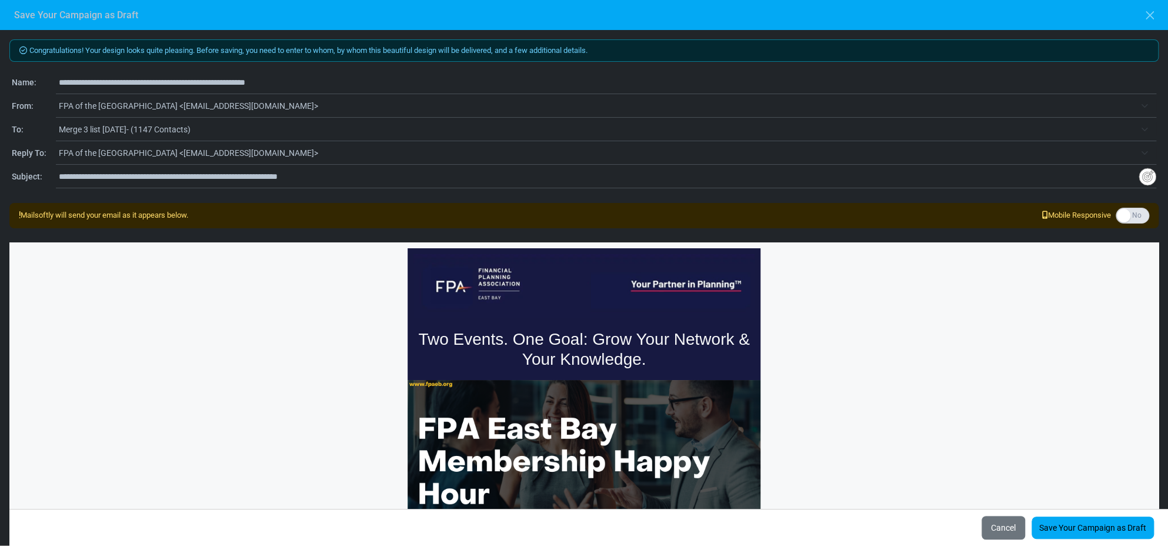
click at [122, 128] on span "Merge 3 list 2025-04-16- (1147 Contacts)" at bounding box center [597, 129] width 1077 height 14
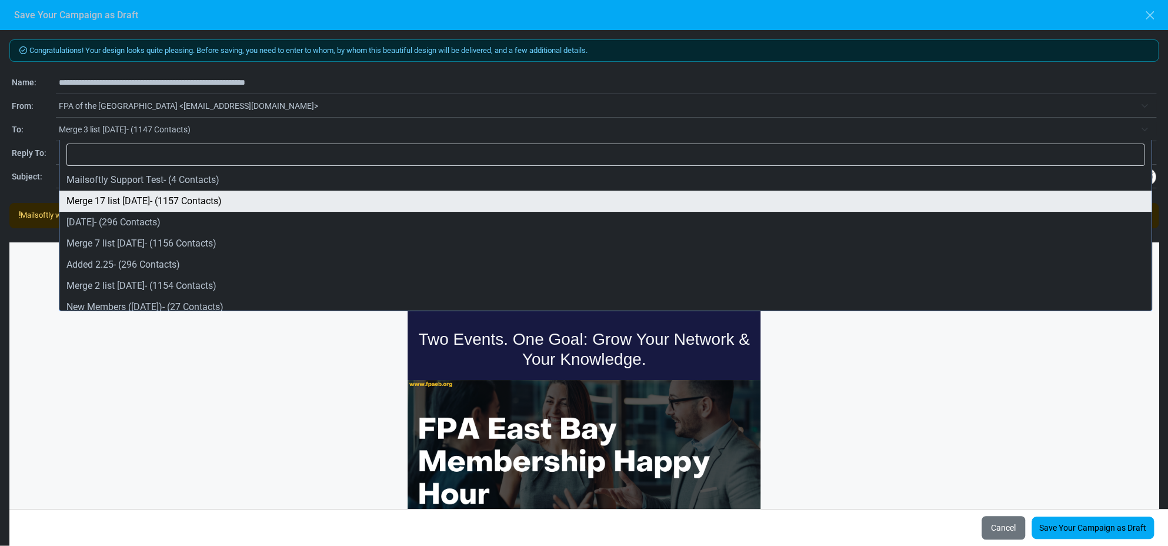
select select "*****"
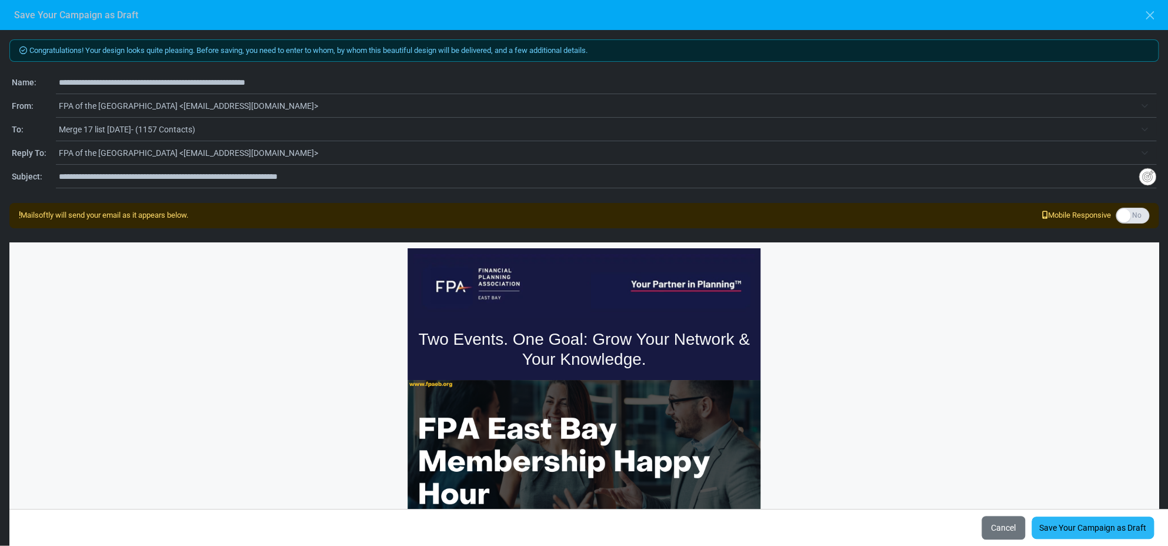
click at [1071, 525] on link "Save Your Campaign as Draft" at bounding box center [1093, 528] width 122 height 22
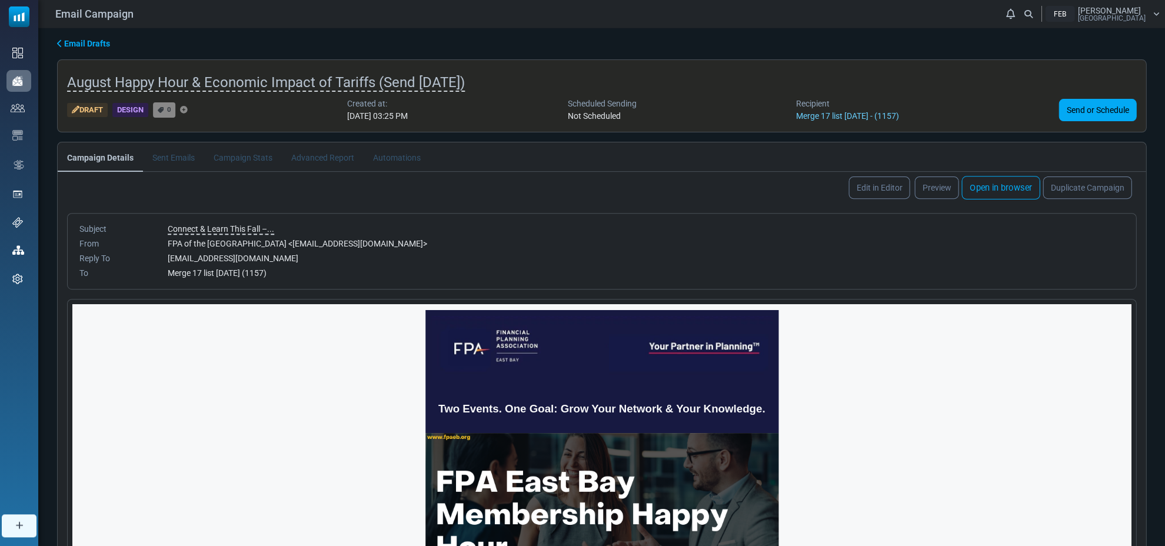
click at [990, 184] on link "Open in browser" at bounding box center [1000, 188] width 78 height 24
click at [416, 82] on span "August Happy Hour & Economic Impact of Tariffs (Send [DATE])" at bounding box center [266, 83] width 398 height 18
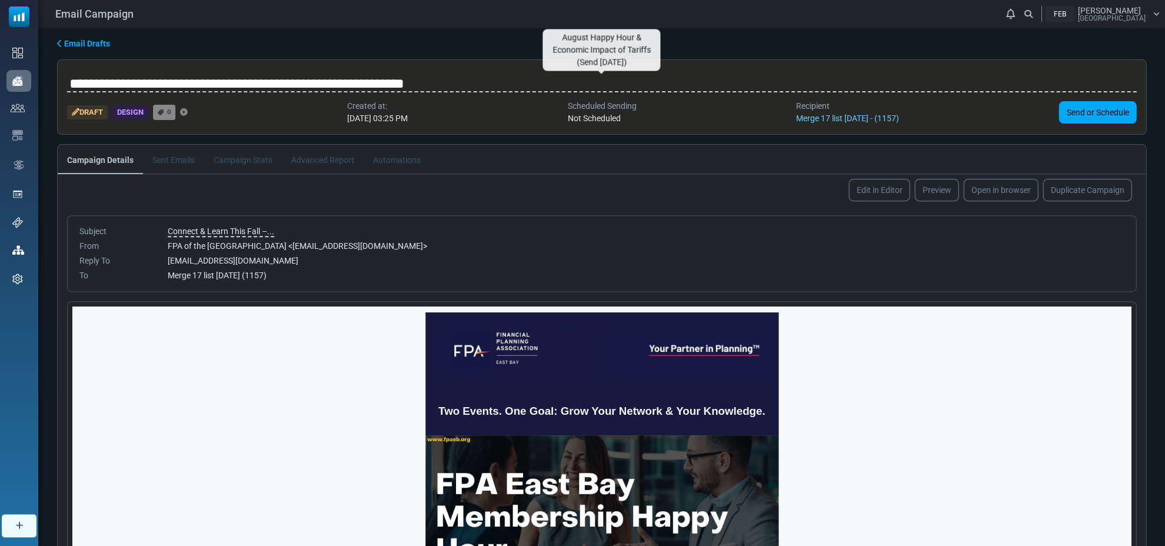
click at [418, 82] on input "**********" at bounding box center [601, 84] width 1069 height 24
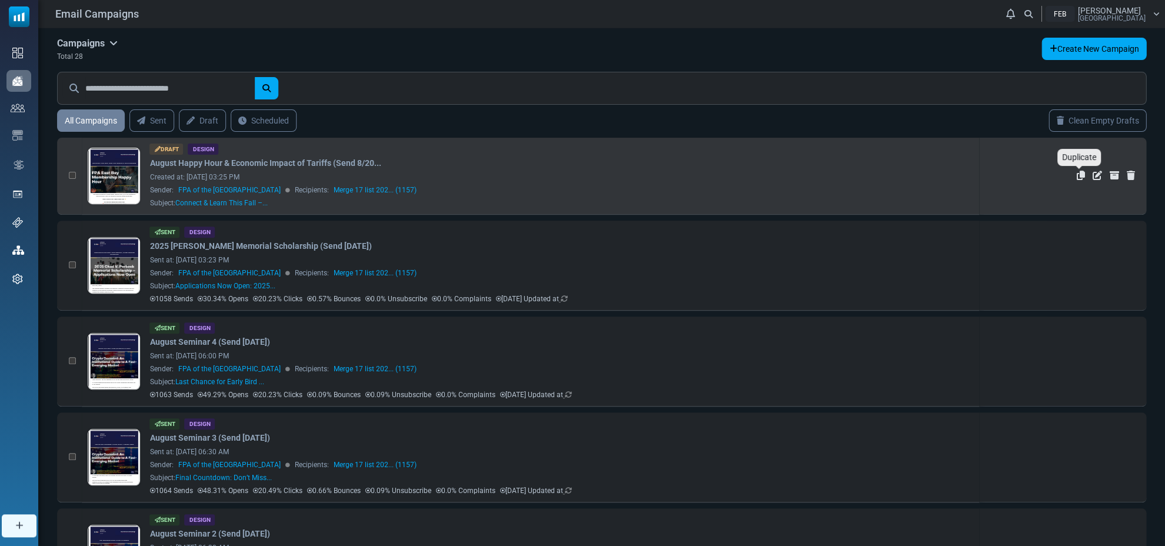
click at [1078, 175] on icon "Duplicate" at bounding box center [1080, 175] width 8 height 9
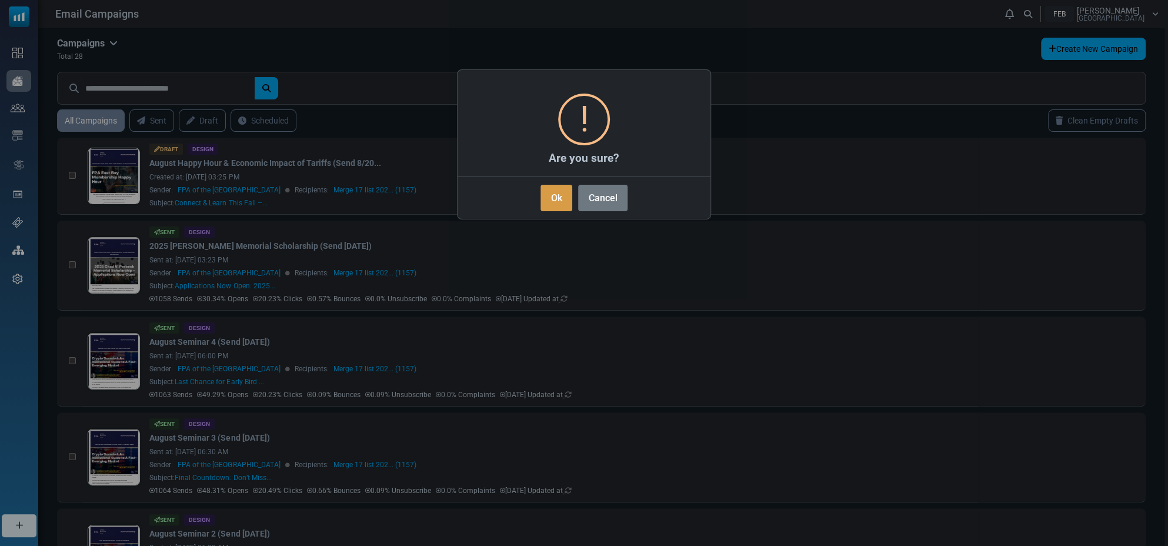
click at [558, 199] on button "Ok" at bounding box center [557, 198] width 32 height 26
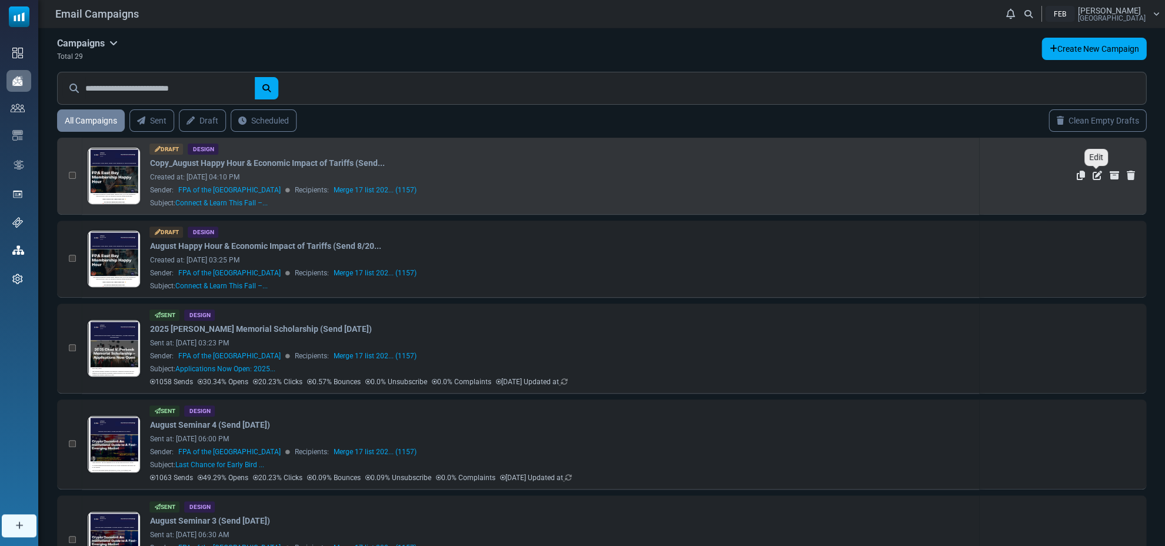
click at [1093, 174] on icon "Edit" at bounding box center [1096, 175] width 9 height 9
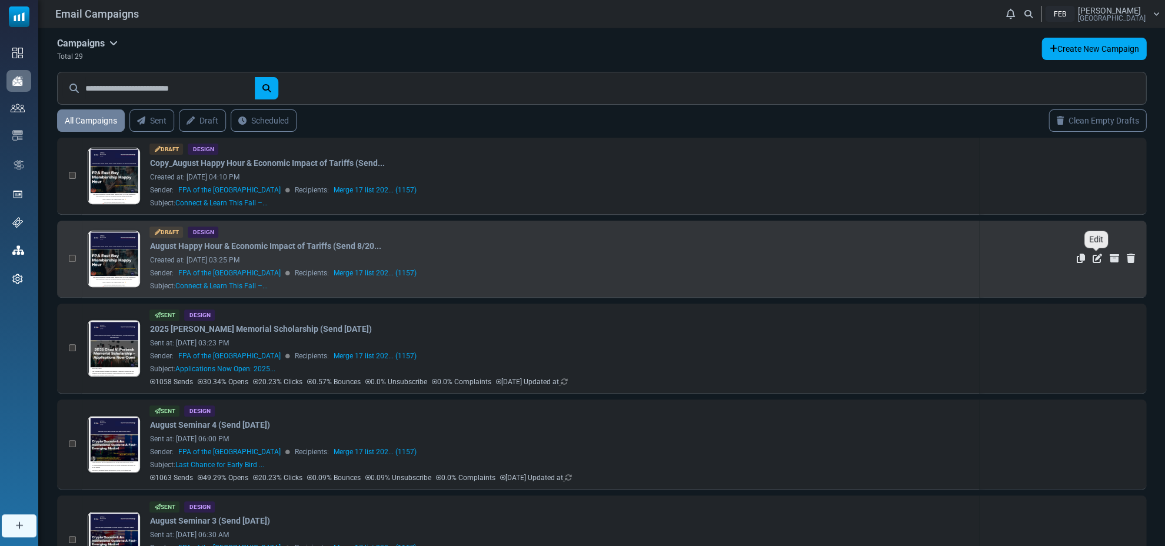
click at [1093, 257] on icon "Edit" at bounding box center [1096, 258] width 9 height 9
click at [249, 246] on link "August Happy Hour & Economic Impact of Tariffs (Send 8/20..." at bounding box center [264, 246] width 231 height 12
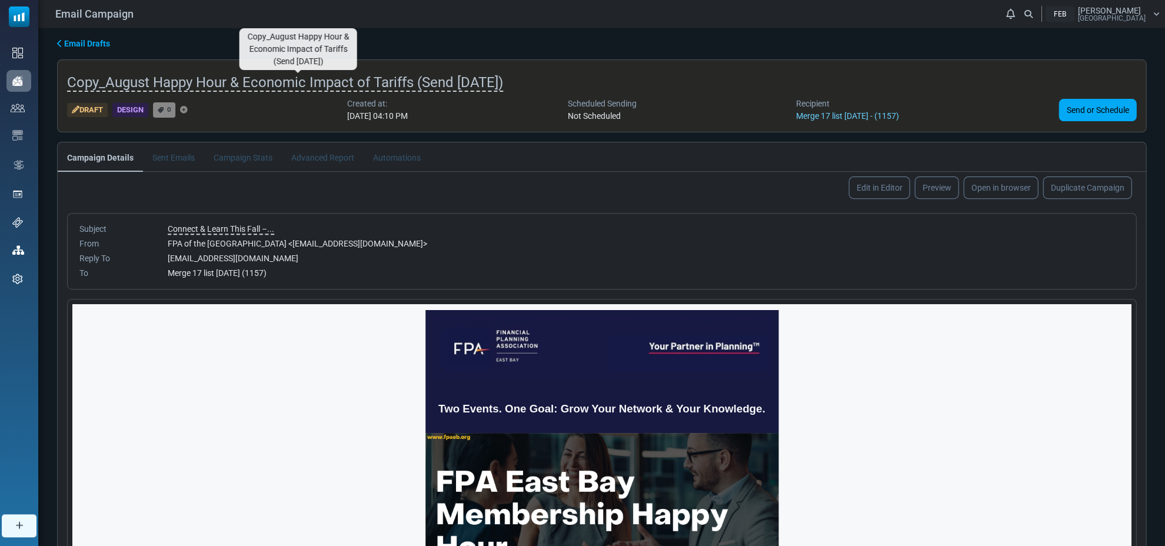
click at [151, 78] on span "Copy_August Happy Hour & Economic Impact of Tariffs (Send [DATE])" at bounding box center [285, 83] width 436 height 18
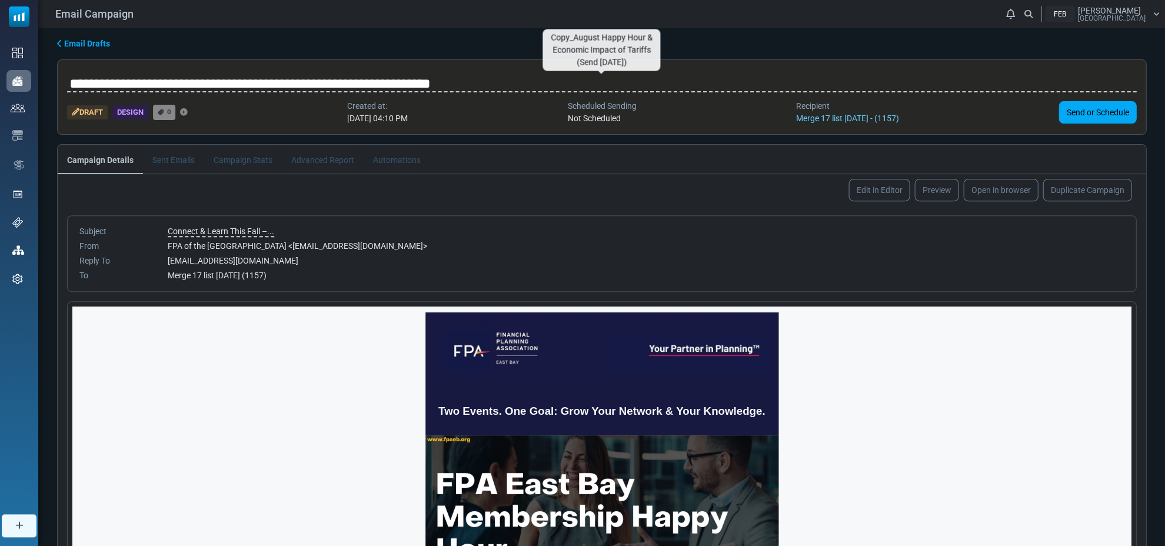
click at [121, 83] on input "**********" at bounding box center [601, 84] width 1069 height 24
drag, startPoint x: 103, startPoint y: 82, endPoint x: 63, endPoint y: 75, distance: 40.5
click at [63, 75] on div "**********" at bounding box center [601, 96] width 1089 height 75
drag, startPoint x: 442, startPoint y: 83, endPoint x: 450, endPoint y: 82, distance: 7.1
click at [450, 82] on input "**********" at bounding box center [601, 84] width 1069 height 24
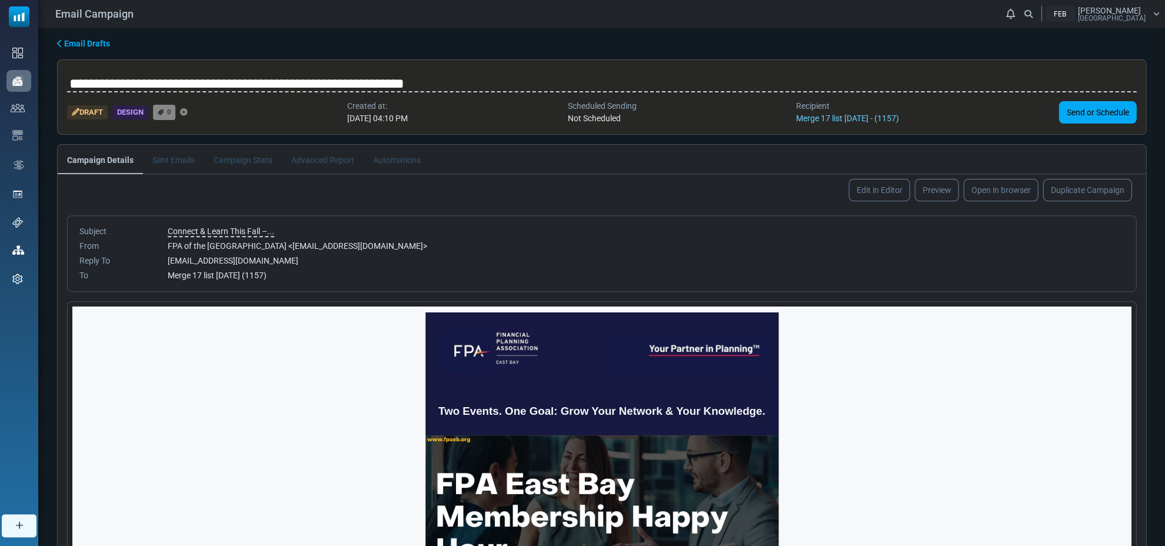
type input "**********"
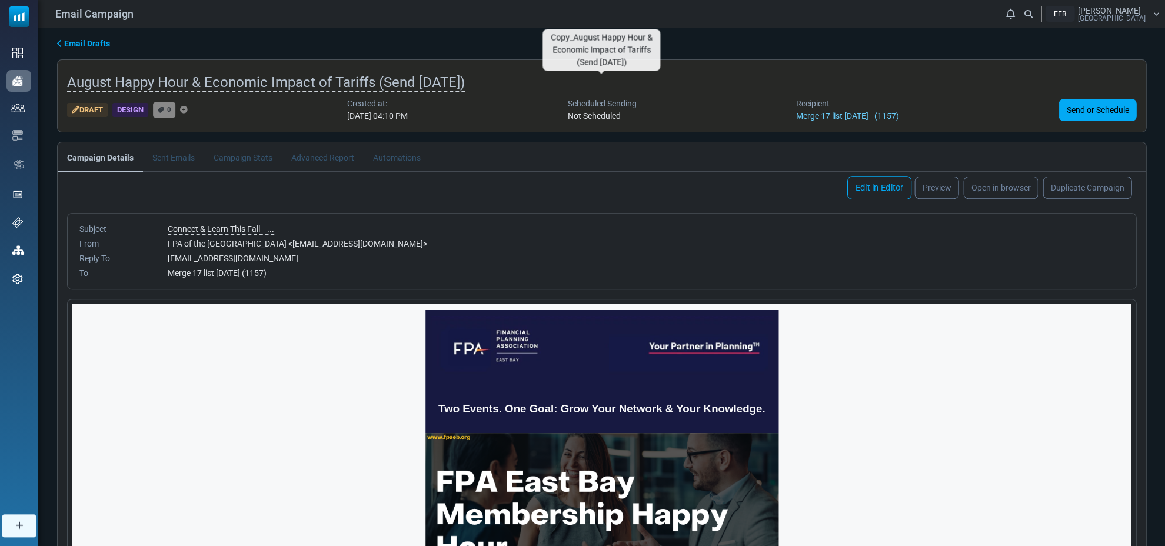
click at [874, 186] on link "Edit in Editor" at bounding box center [879, 188] width 64 height 24
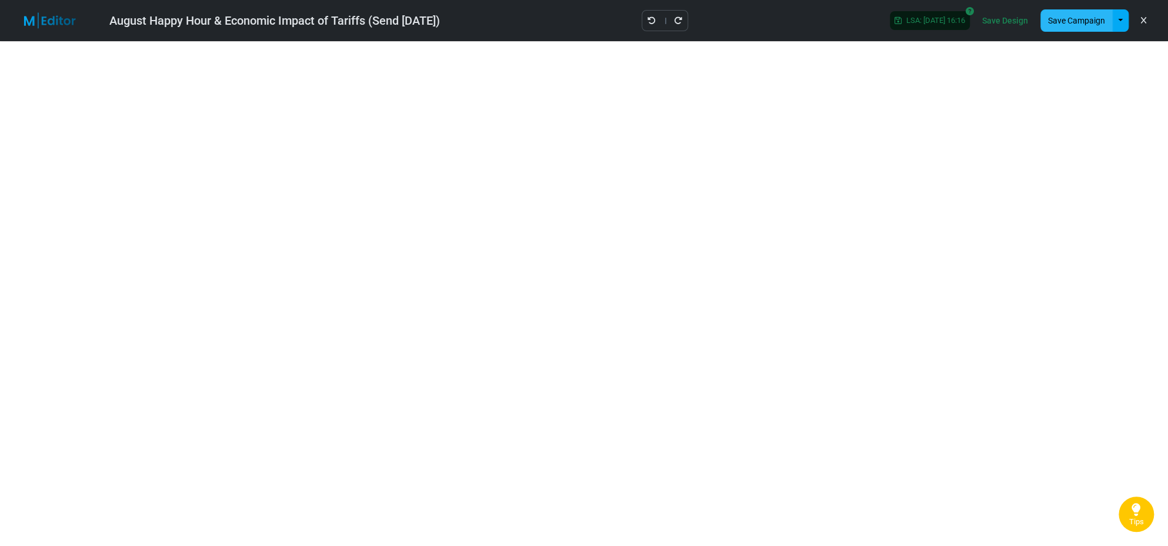
click at [1076, 21] on button "Save Campaign" at bounding box center [1077, 20] width 72 height 22
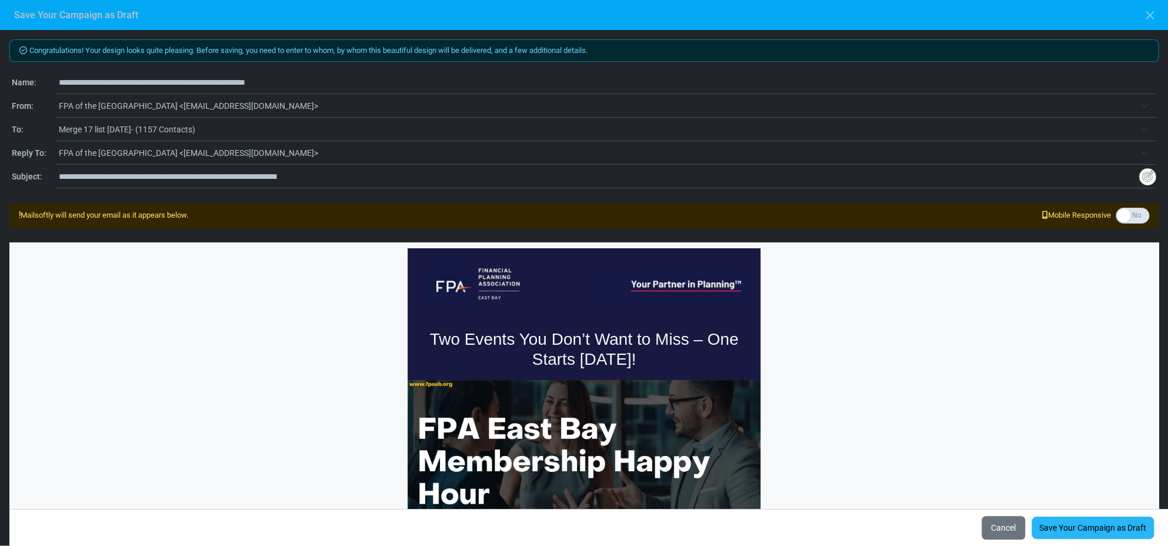
click at [1083, 526] on link "Save Your Campaign as Draft" at bounding box center [1093, 528] width 122 height 22
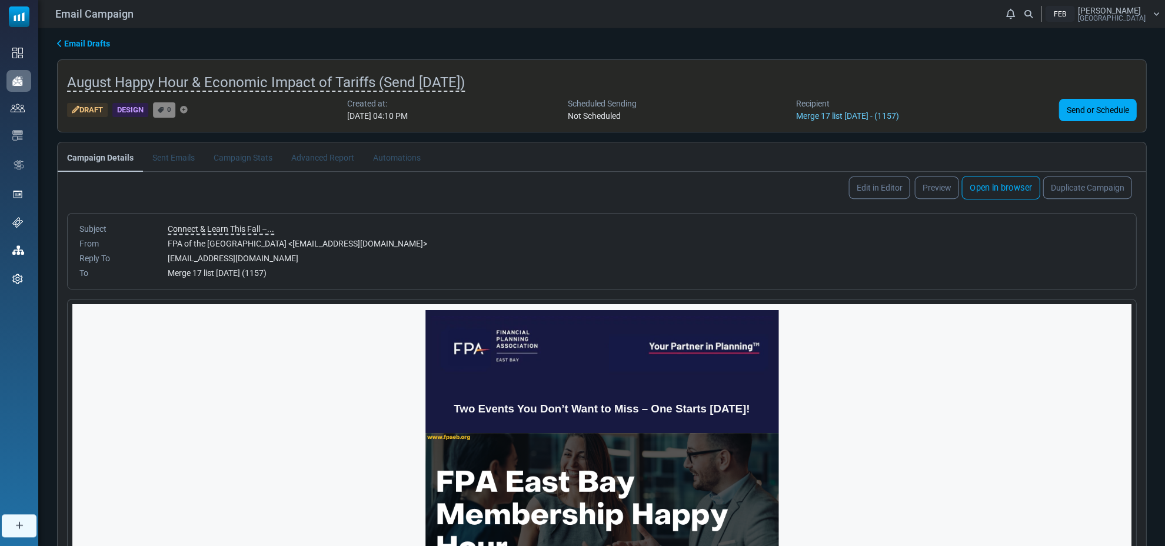
click at [993, 186] on link "Open in browser" at bounding box center [1000, 188] width 78 height 24
click at [397, 82] on span "August Happy Hour & Economic Impact of Tariffs (Send 8/24/2025)" at bounding box center [266, 83] width 398 height 18
click at [999, 186] on link "Open in browser" at bounding box center [1000, 188] width 78 height 24
click at [874, 179] on link "Edit in Editor" at bounding box center [879, 188] width 64 height 24
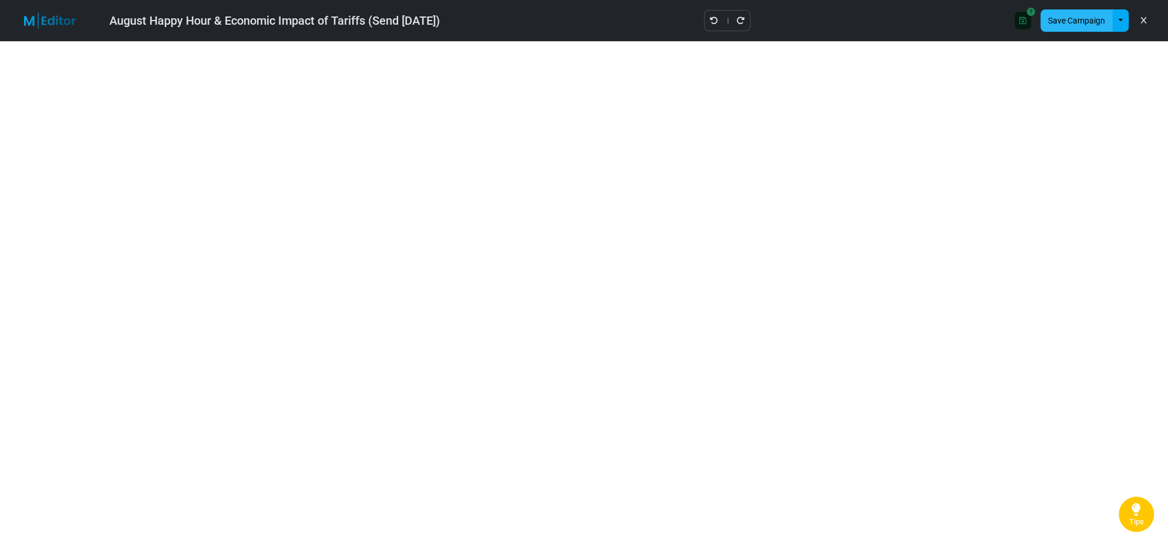
click at [1071, 17] on button "Save Campaign" at bounding box center [1077, 20] width 72 height 22
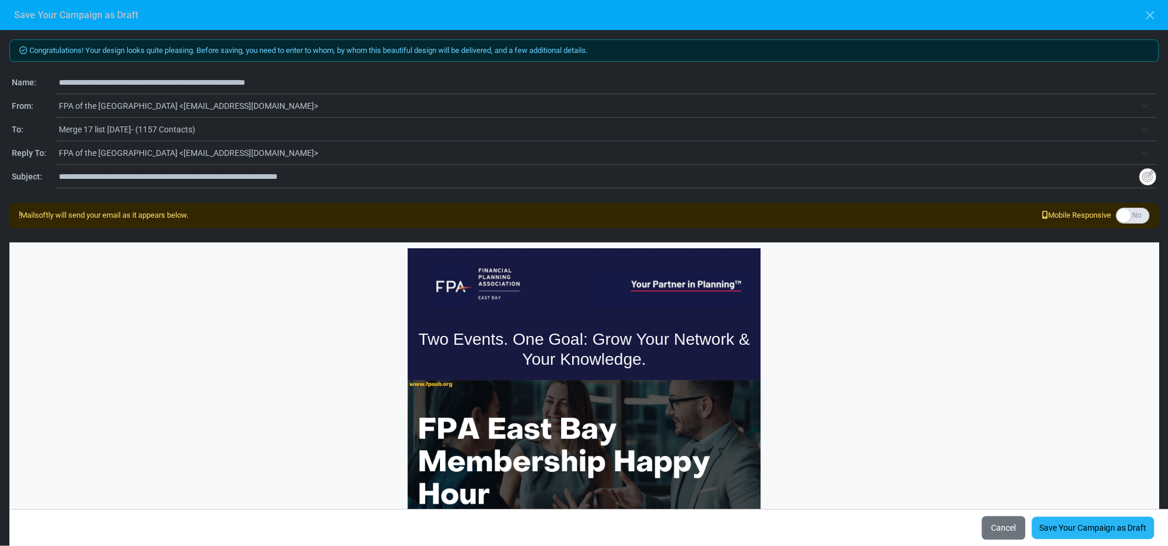
click at [1074, 528] on link "Save Your Campaign as Draft" at bounding box center [1093, 528] width 122 height 22
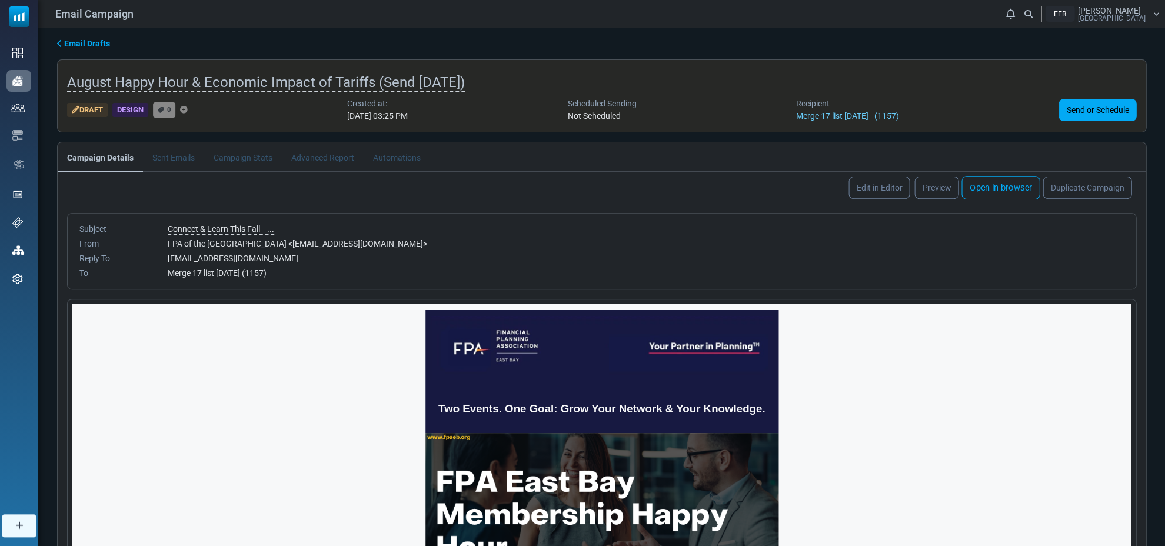
click at [999, 182] on link "Open in browser" at bounding box center [1000, 188] width 78 height 24
click at [275, 85] on span "August Happy Hour & Economic Impact of Tariffs (Send [DATE])" at bounding box center [266, 83] width 398 height 18
click at [1005, 185] on link "Open in browser" at bounding box center [1000, 188] width 78 height 24
